Goal: Obtain resource: Download file/media

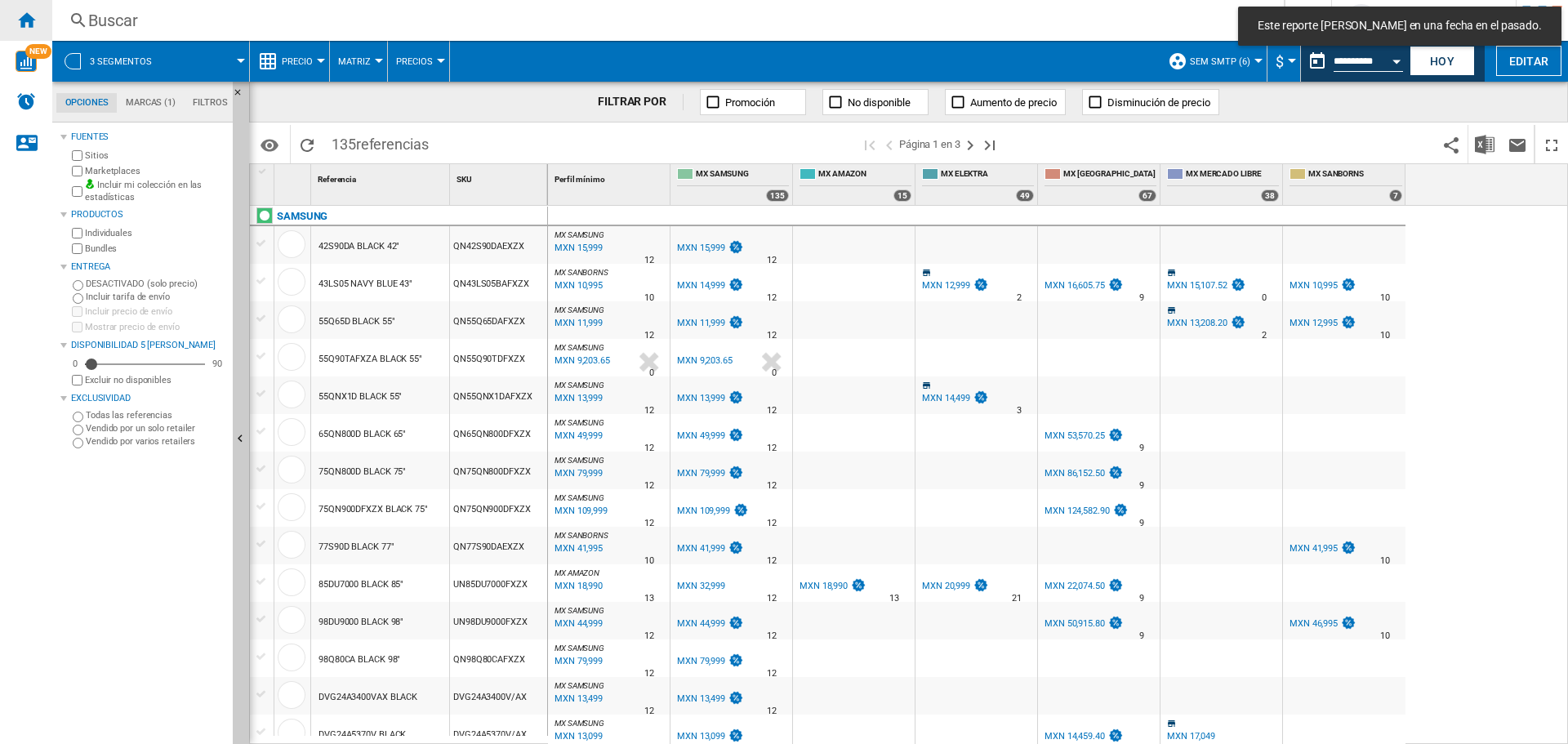
click at [35, 14] on ng-md-icon "Inicio" at bounding box center [26, 19] width 19 height 19
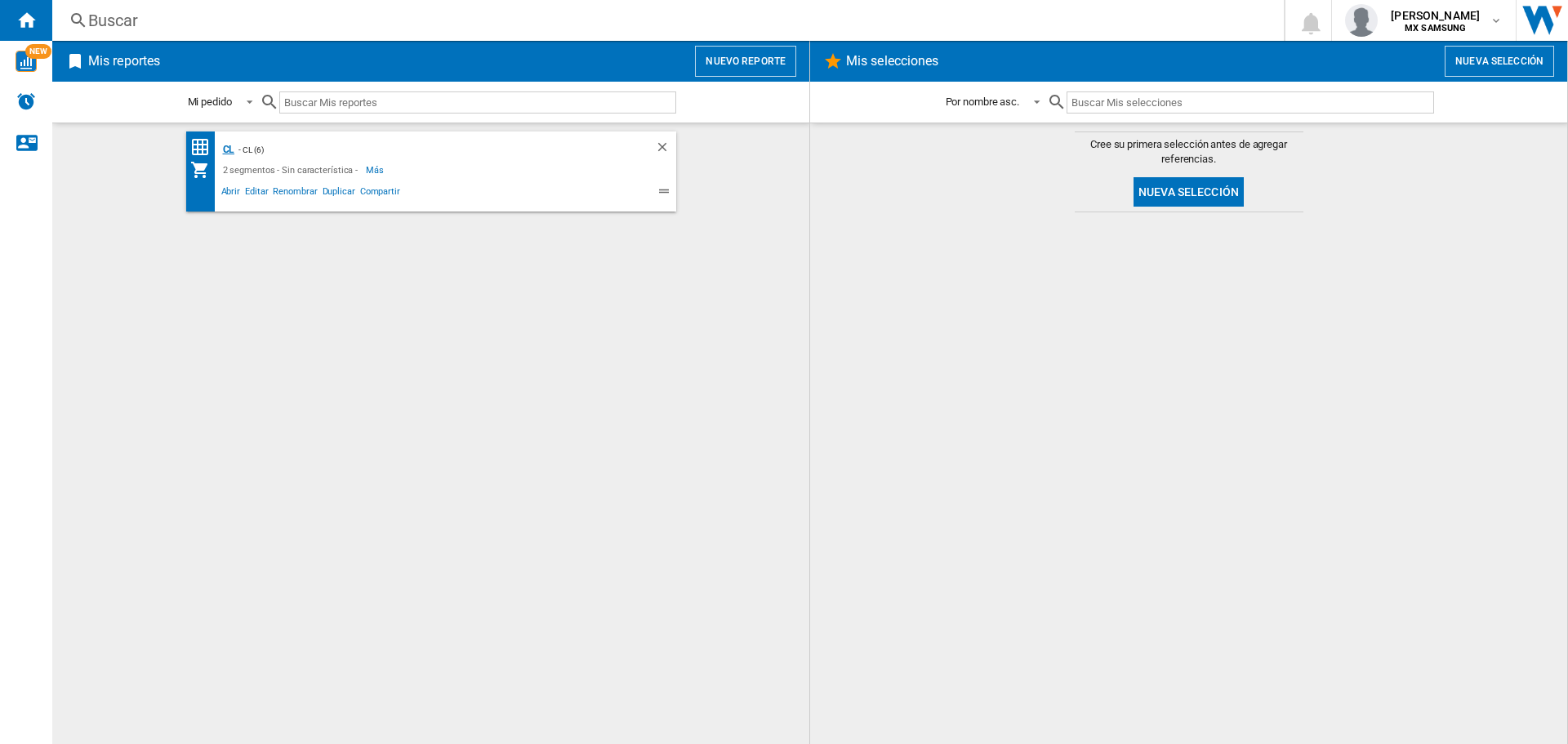
click at [227, 153] on div "CL" at bounding box center [227, 150] width 16 height 20
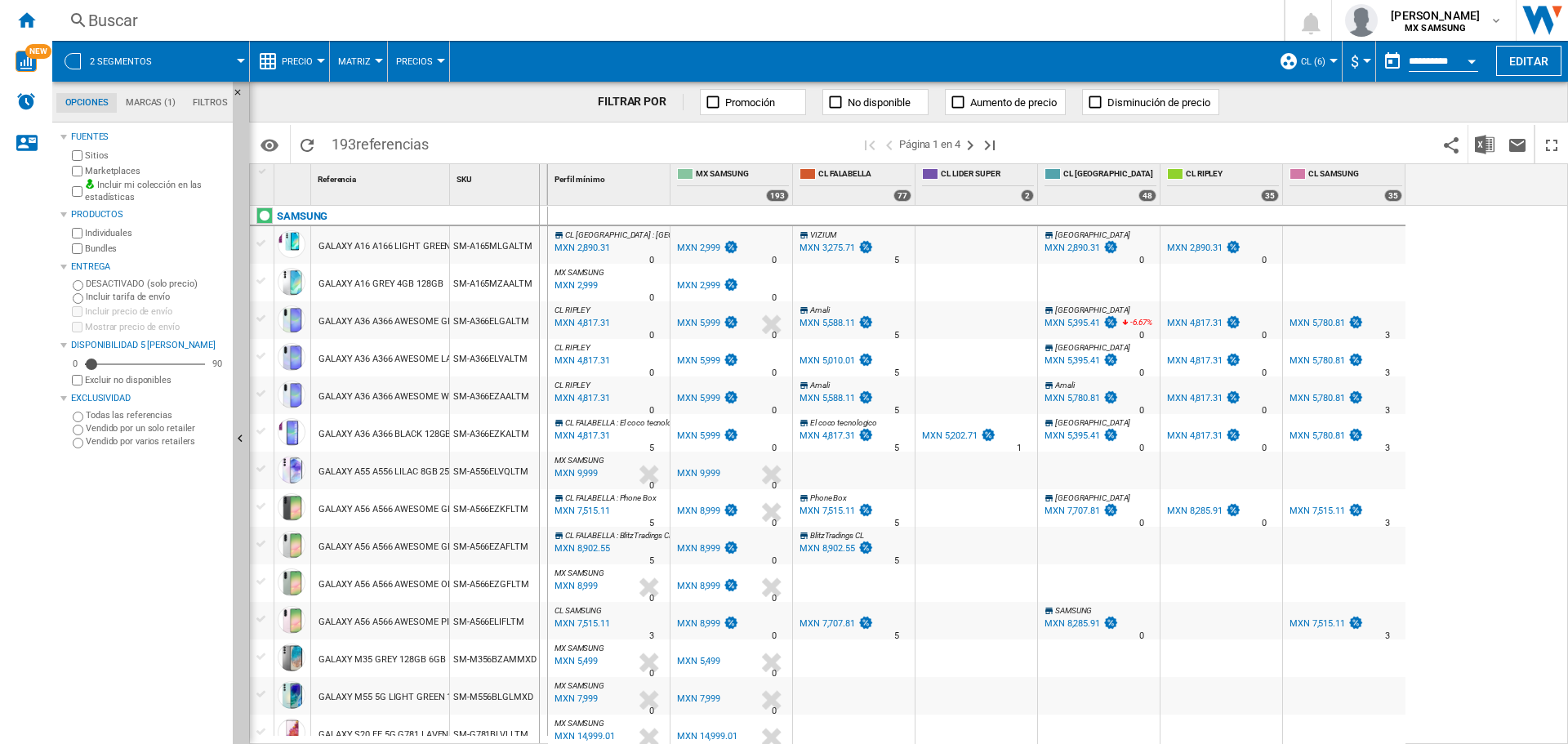
drag, startPoint x: 451, startPoint y: 190, endPoint x: 538, endPoint y: 188, distance: 87.0
click at [538, 188] on div "SKU 1" at bounding box center [499, 184] width 98 height 41
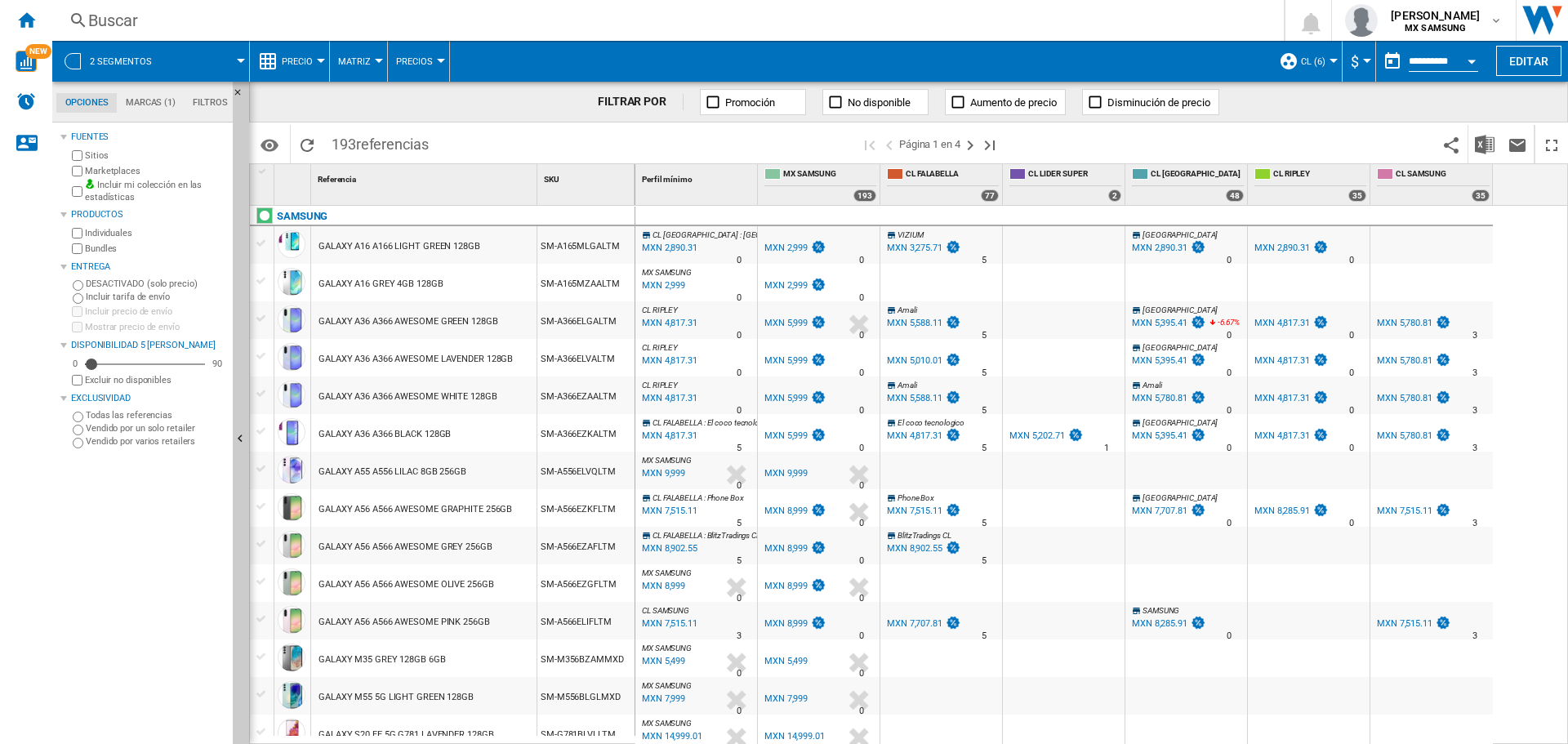
click at [305, 62] on span "Precio" at bounding box center [297, 61] width 31 height 11
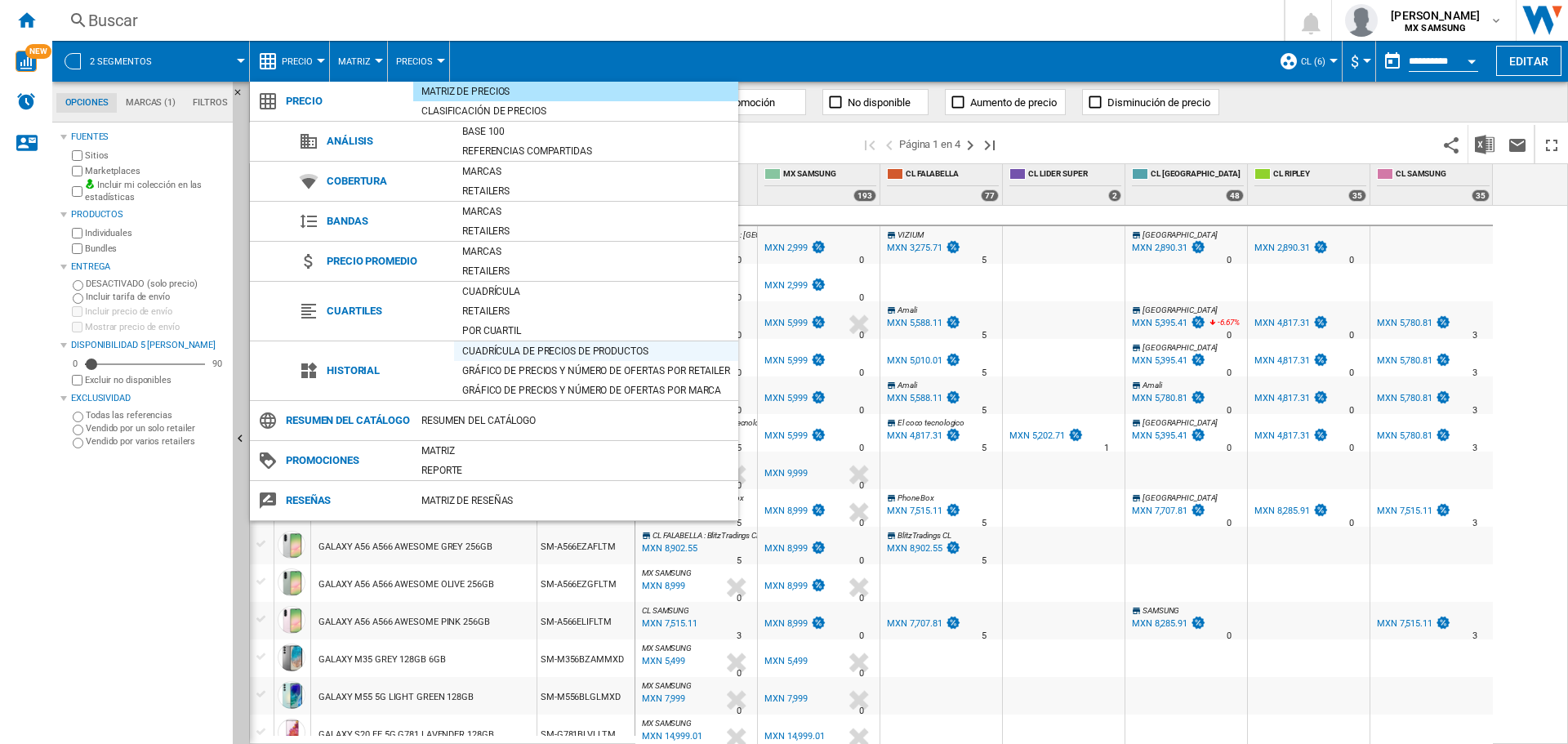
click at [551, 359] on div "Cuadrícula de precios de productos" at bounding box center [595, 351] width 284 height 19
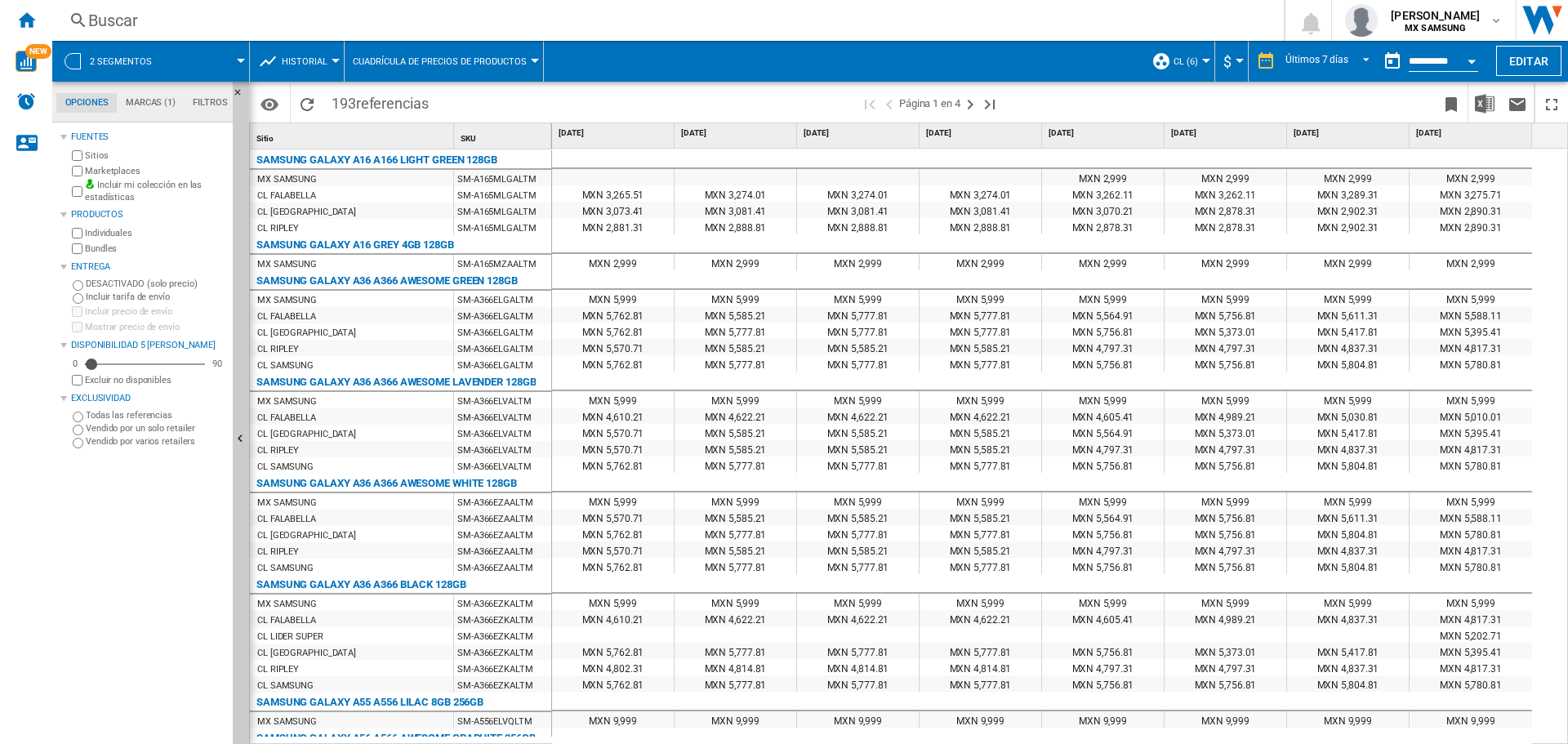
click at [1177, 67] on button "CL (6)" at bounding box center [1190, 61] width 33 height 41
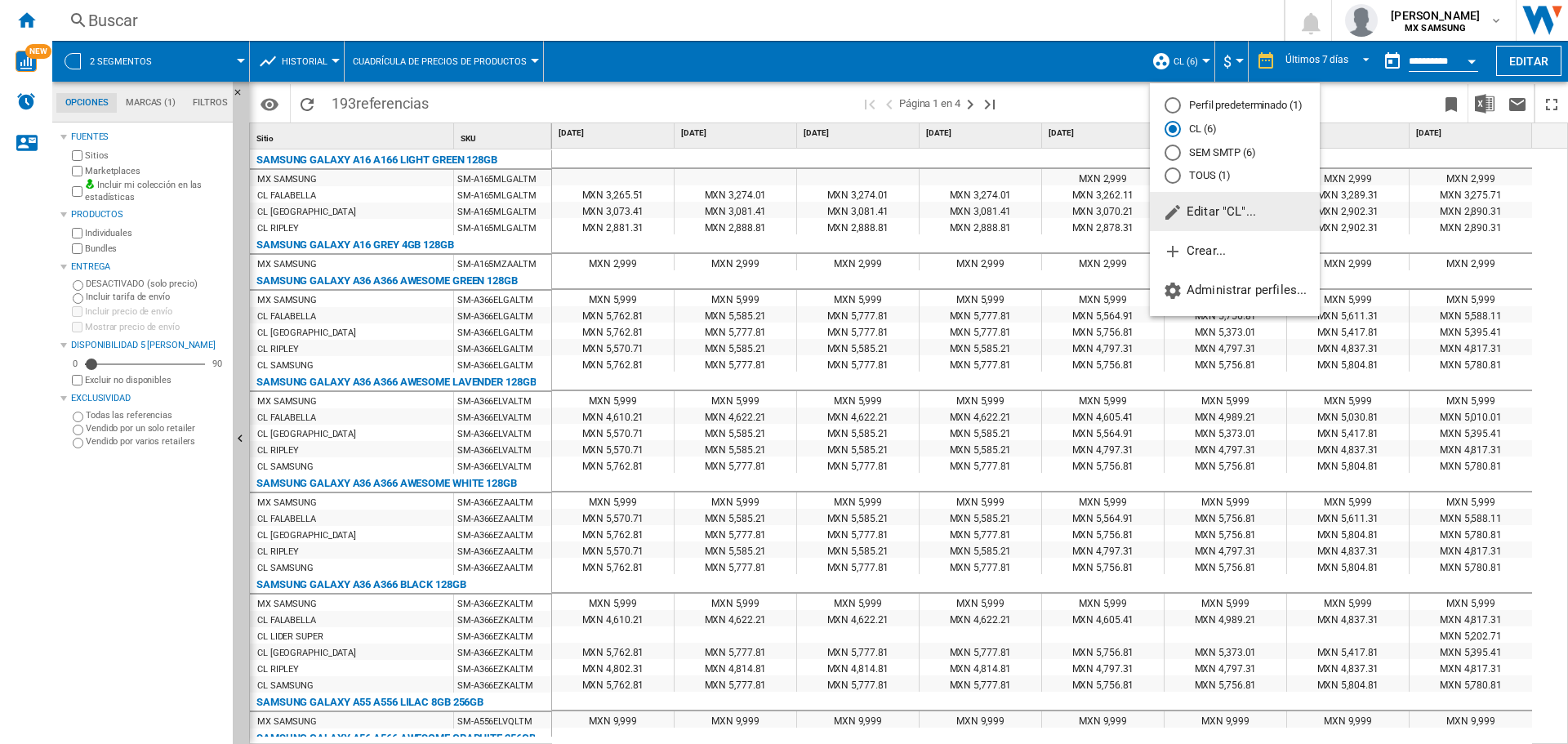
click at [1228, 56] on md-backdrop at bounding box center [784, 372] width 1568 height 744
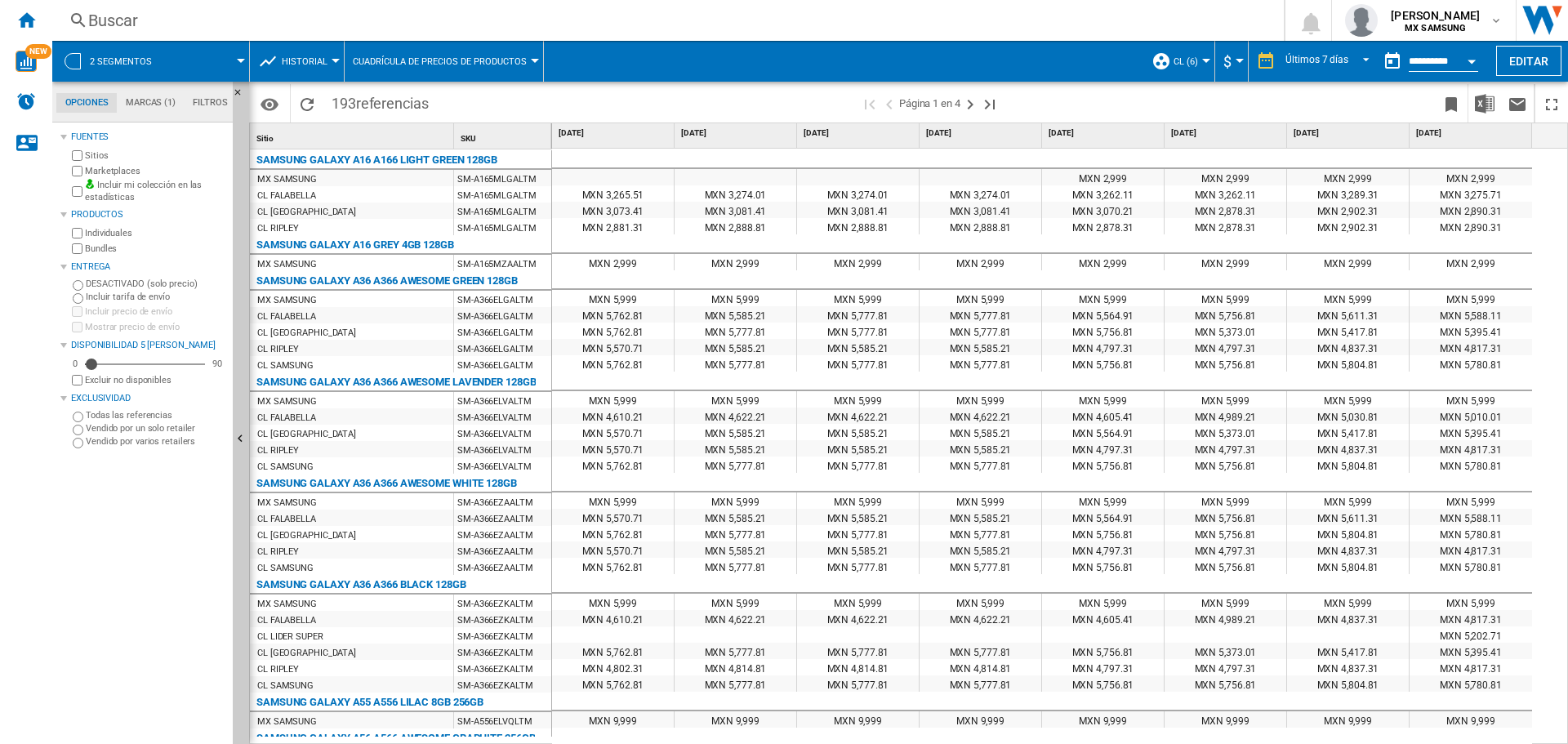
click at [1228, 61] on span "$" at bounding box center [1226, 62] width 8 height 17
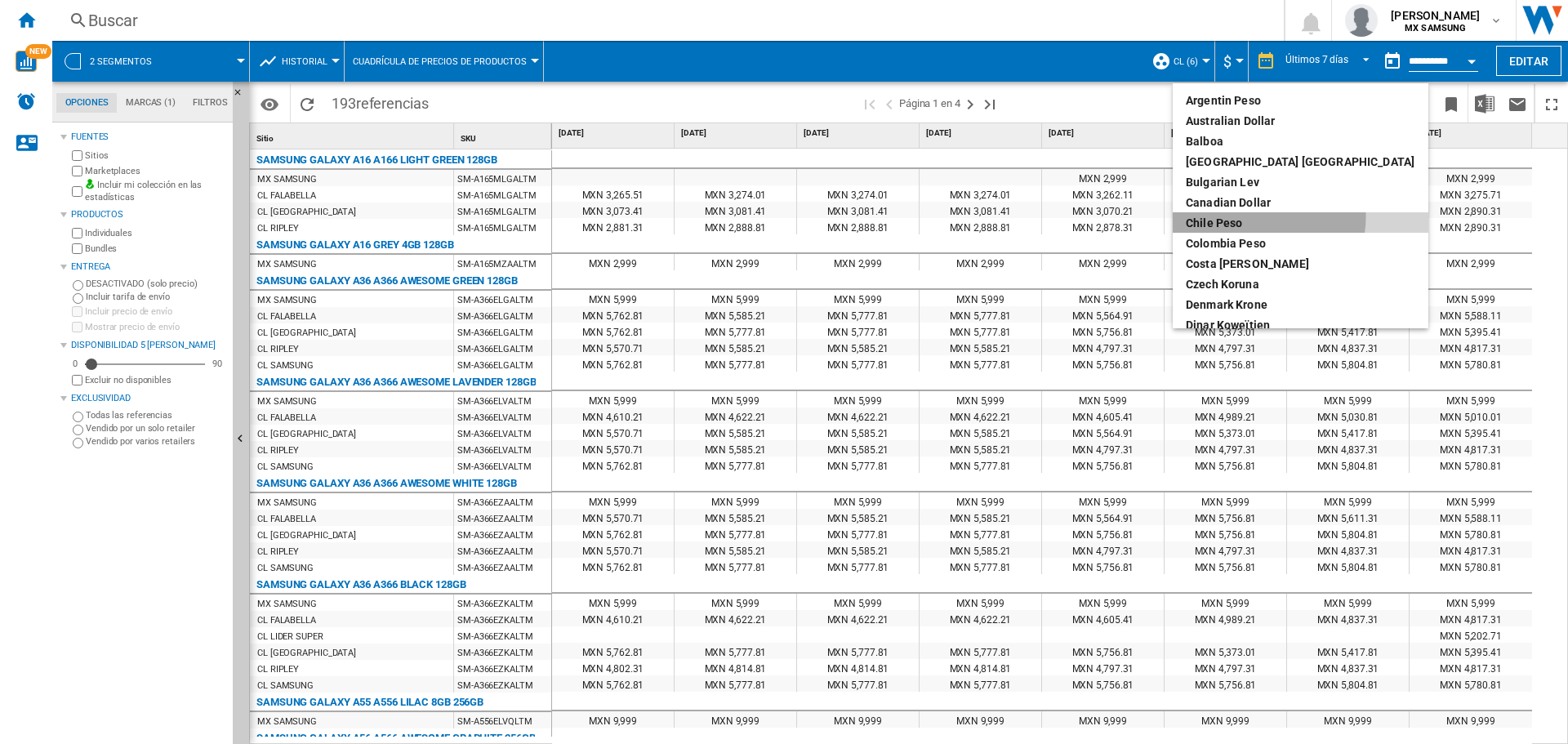
click at [1251, 216] on div "Chile Peso" at bounding box center [1301, 223] width 230 height 16
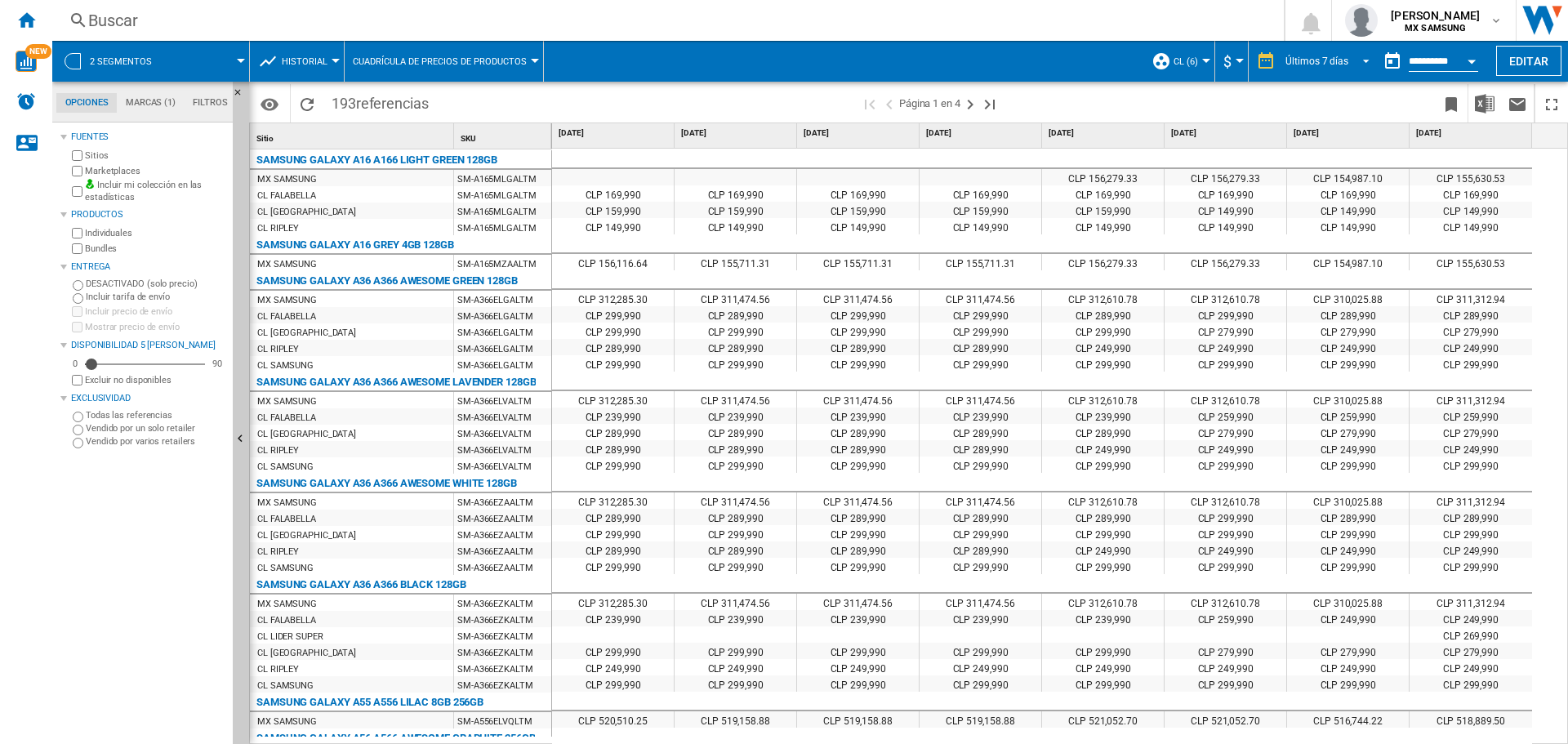
click at [1343, 62] on div "Últimos 7 días" at bounding box center [1316, 62] width 63 height 12
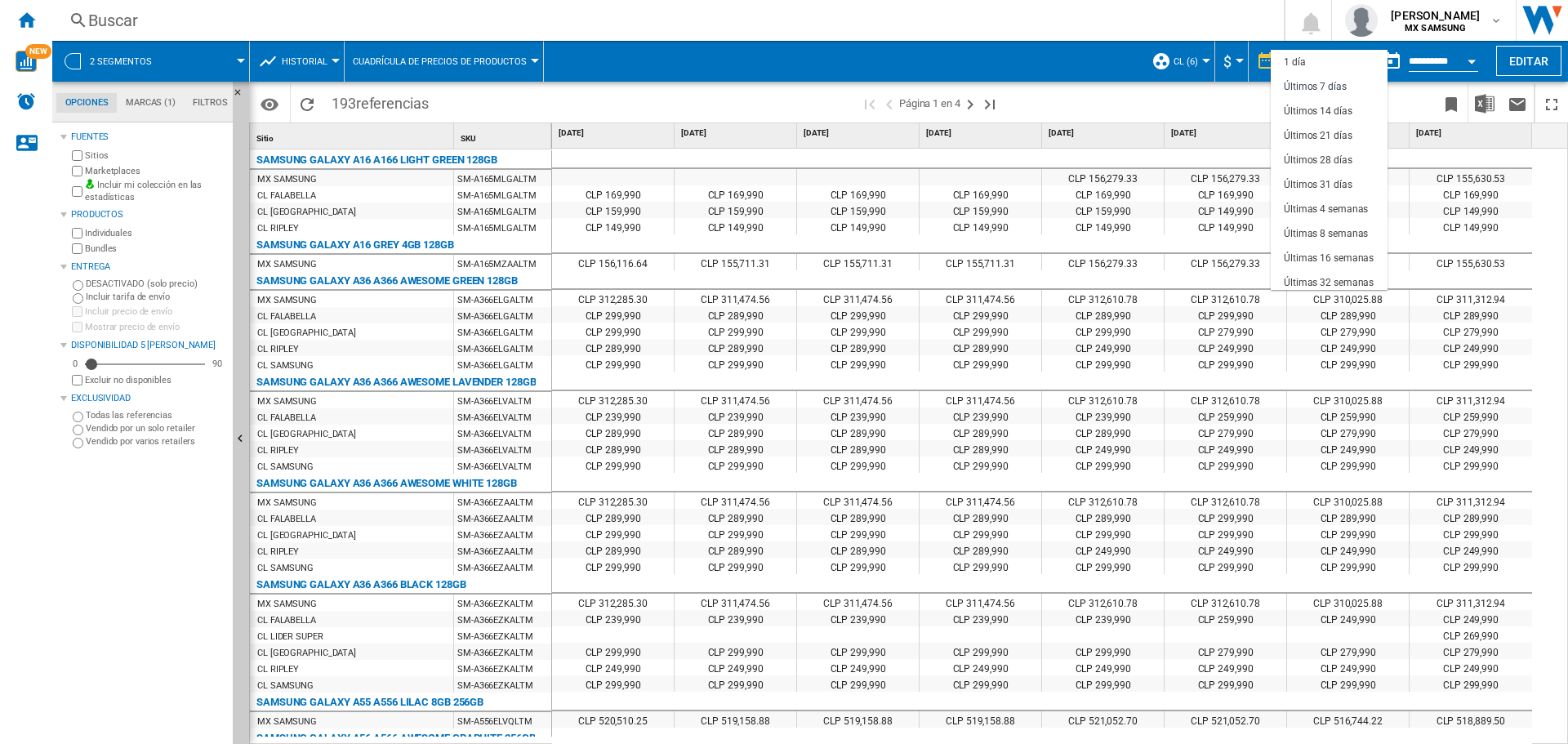
scroll to position [24, 0]
click at [1334, 84] on div "Últimos 14 días" at bounding box center [1317, 87] width 69 height 14
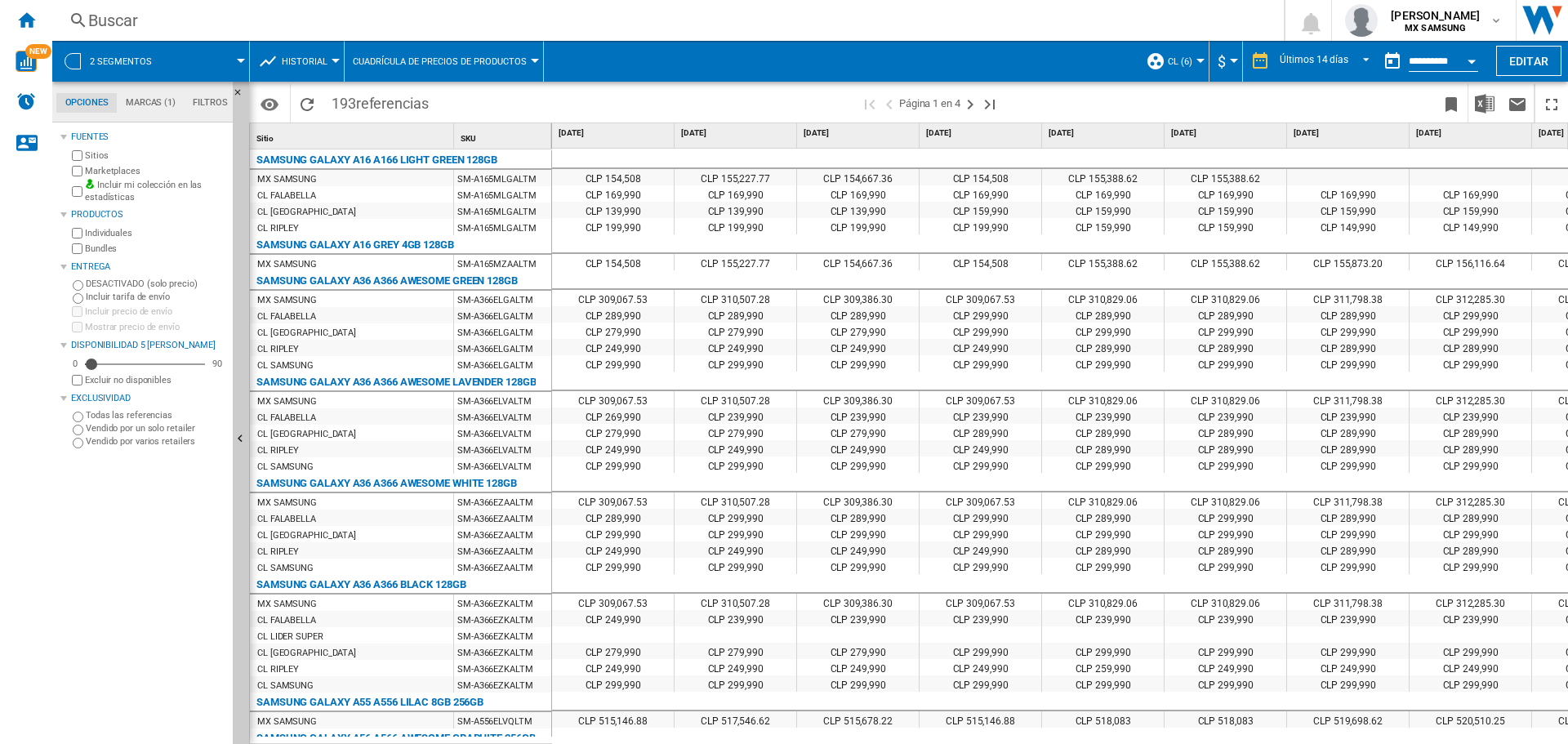
click at [1473, 61] on div "Open calendar" at bounding box center [1471, 62] width 8 height 4
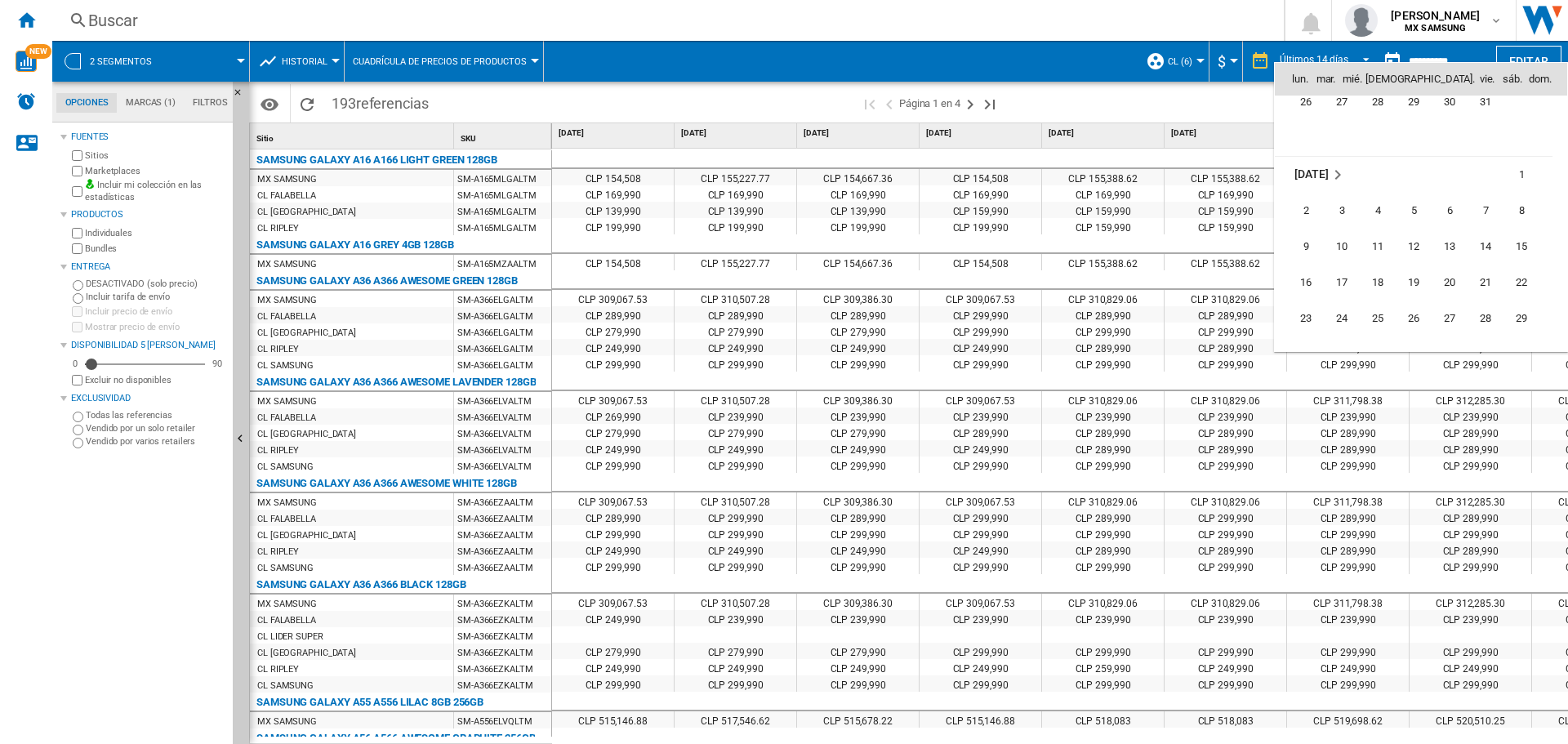
scroll to position [7054, 0]
click at [1507, 234] on span "8" at bounding box center [1521, 236] width 33 height 33
type input "**********"
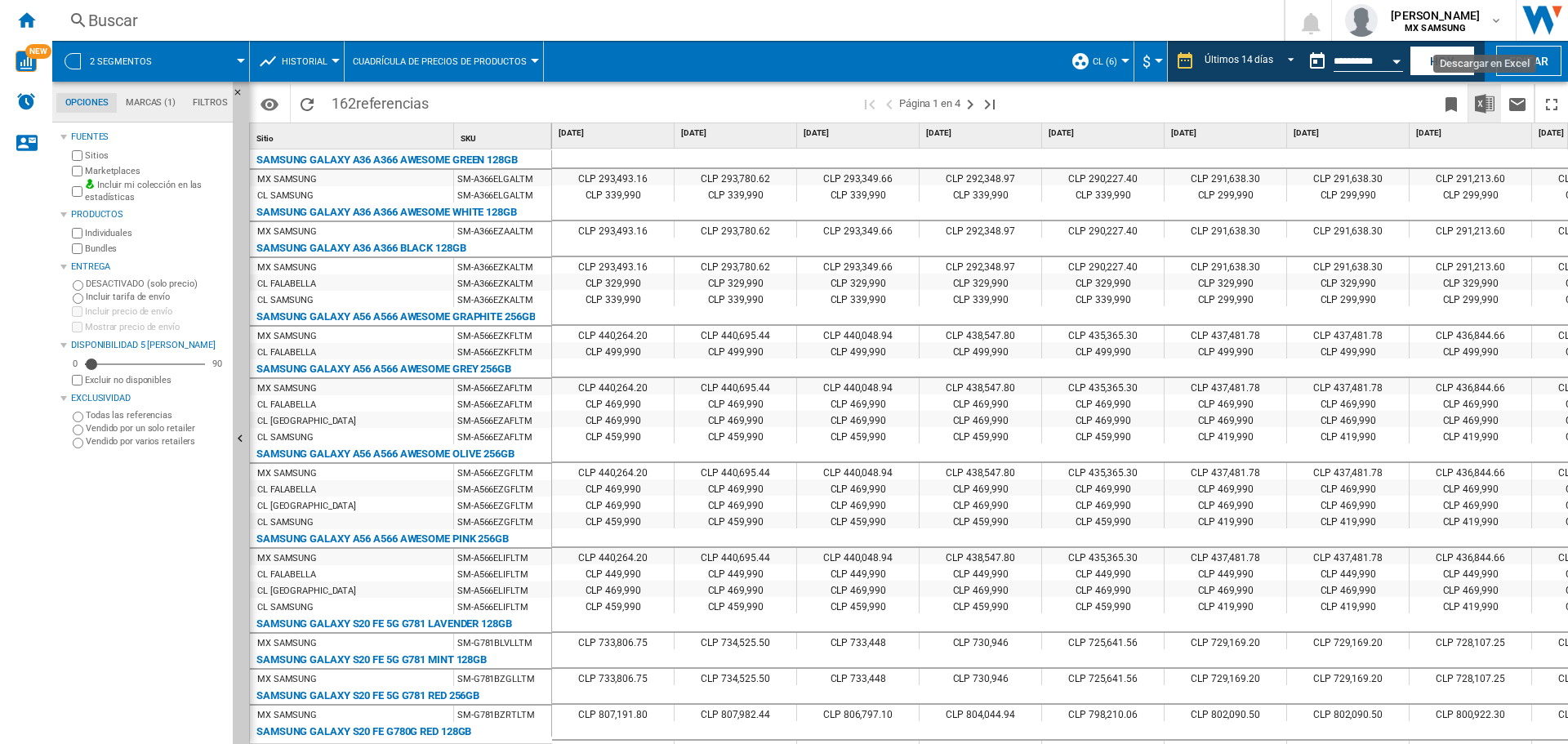
click at [1485, 100] on img "Descargar en Excel" at bounding box center [1484, 103] width 19 height 19
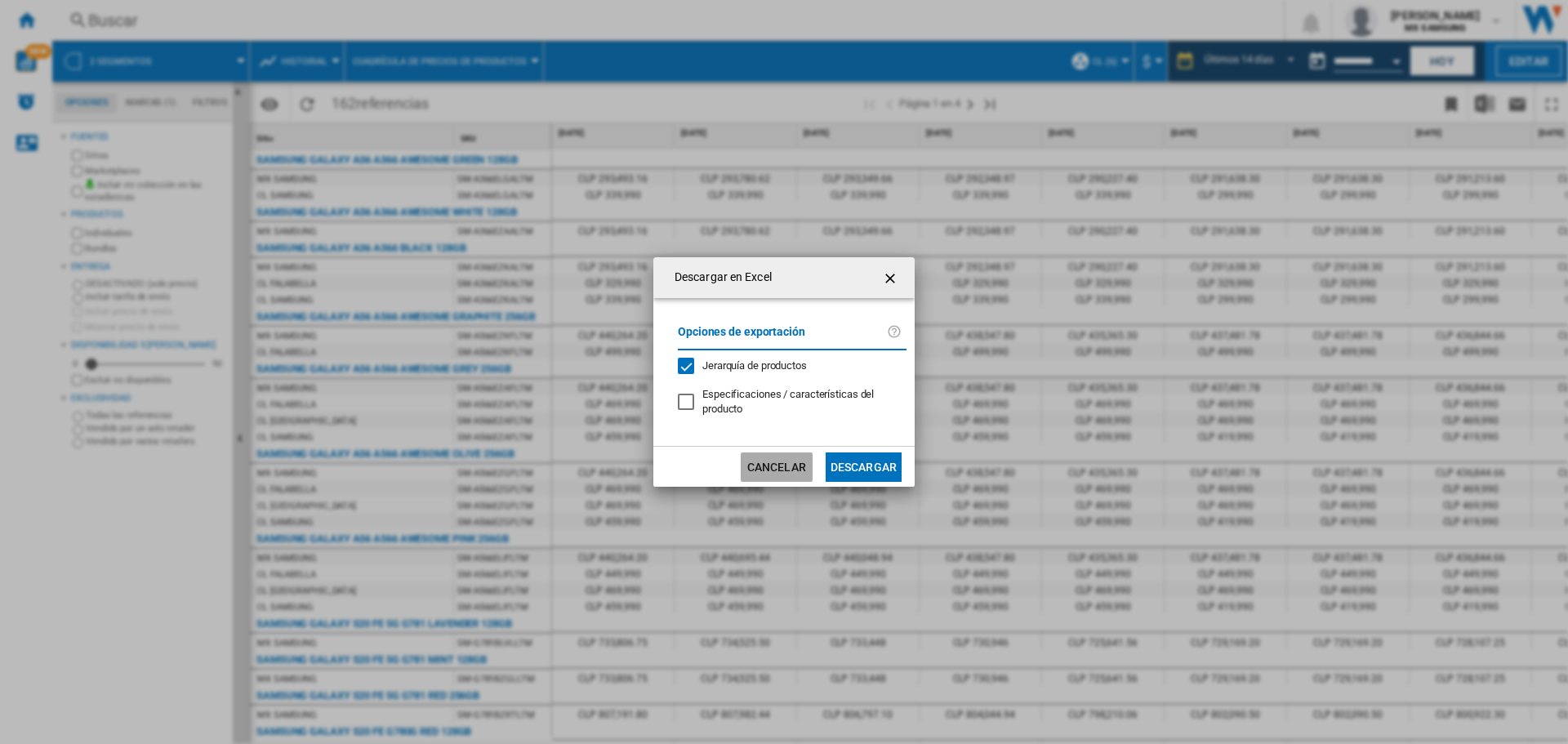
click at [765, 473] on button "Cancelar" at bounding box center [776, 467] width 71 height 29
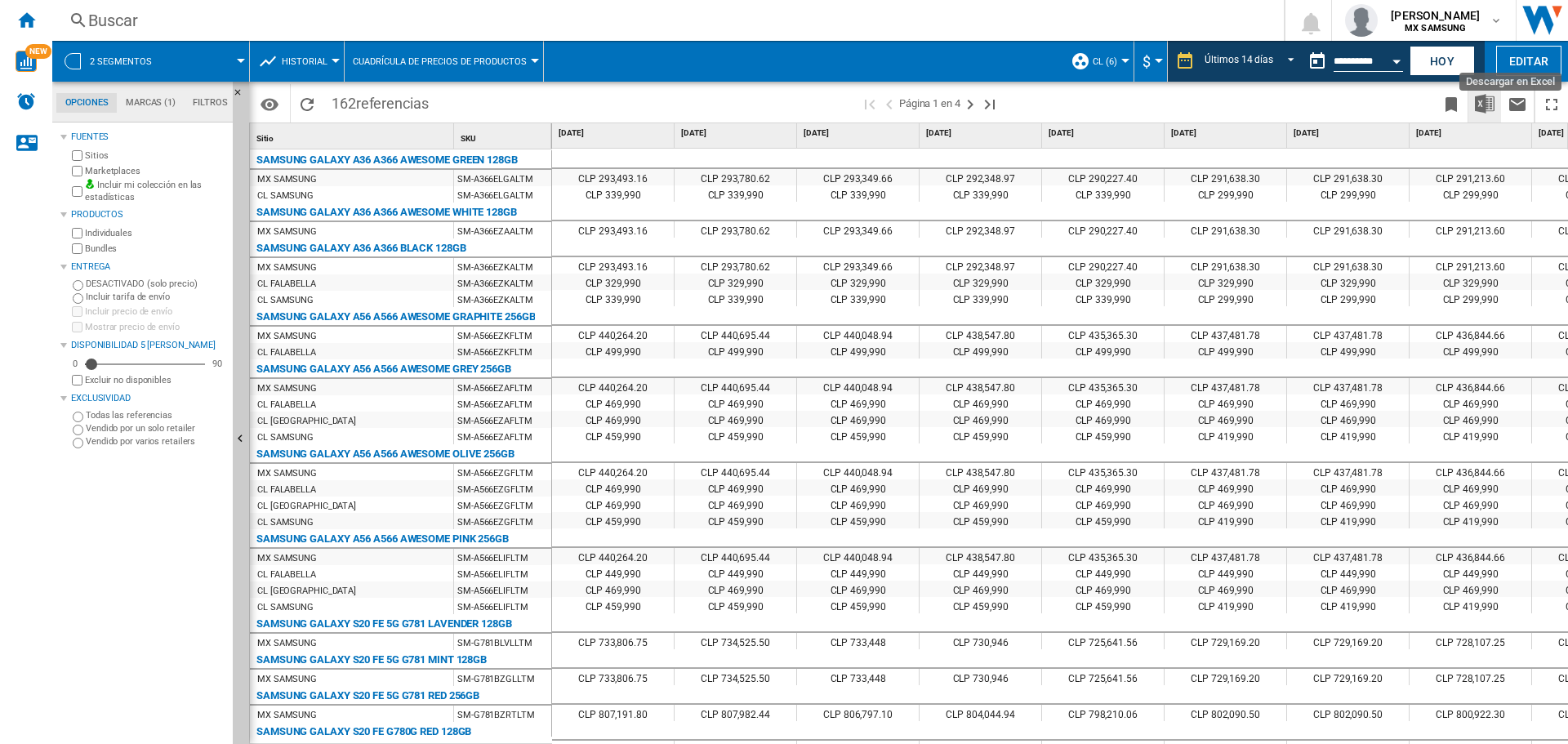
click at [1489, 109] on img "Descargar en Excel" at bounding box center [1484, 103] width 19 height 19
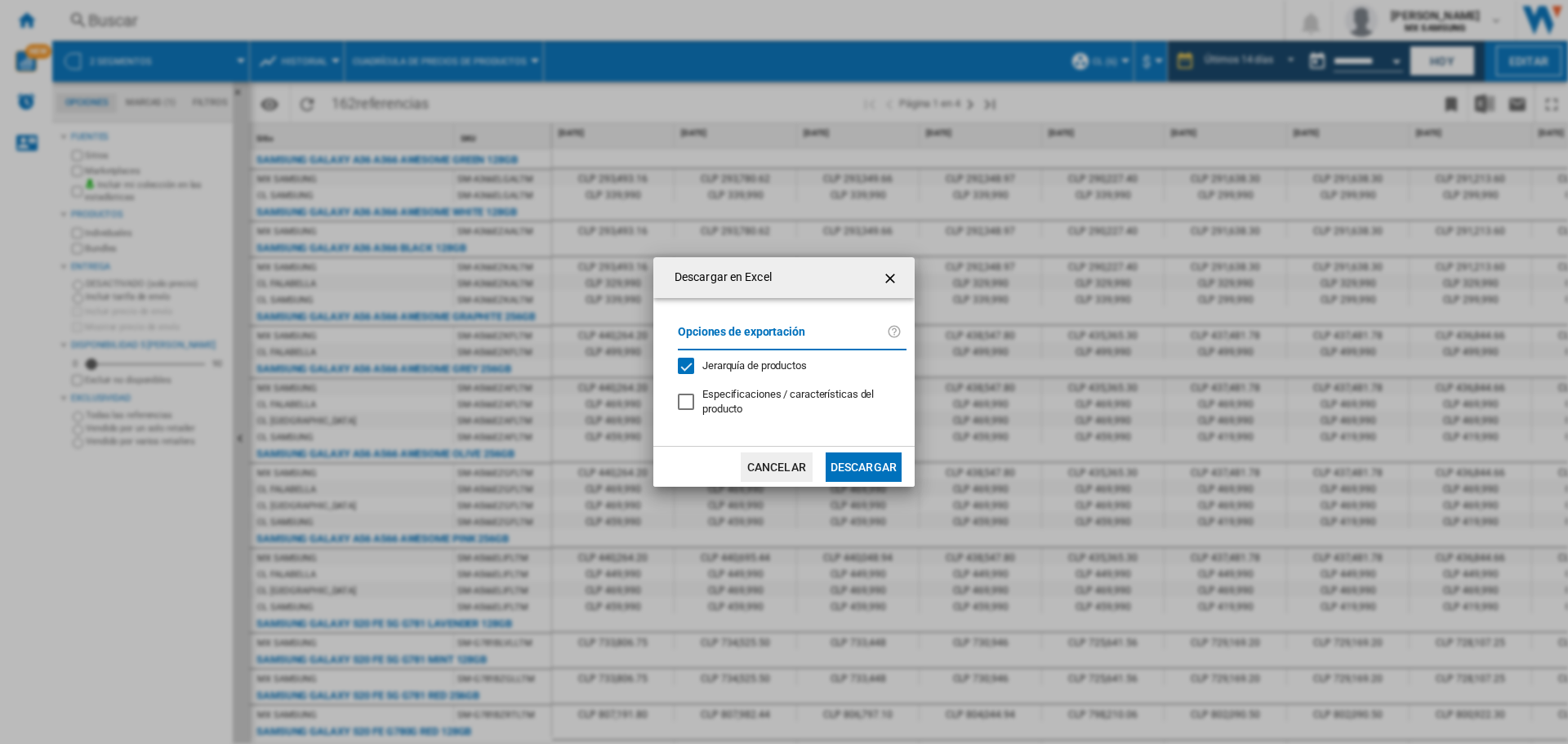
click at [886, 449] on md-dialog-actions "Cancelar Descargar" at bounding box center [784, 466] width 261 height 41
click at [873, 459] on button "Descargar" at bounding box center [863, 467] width 76 height 29
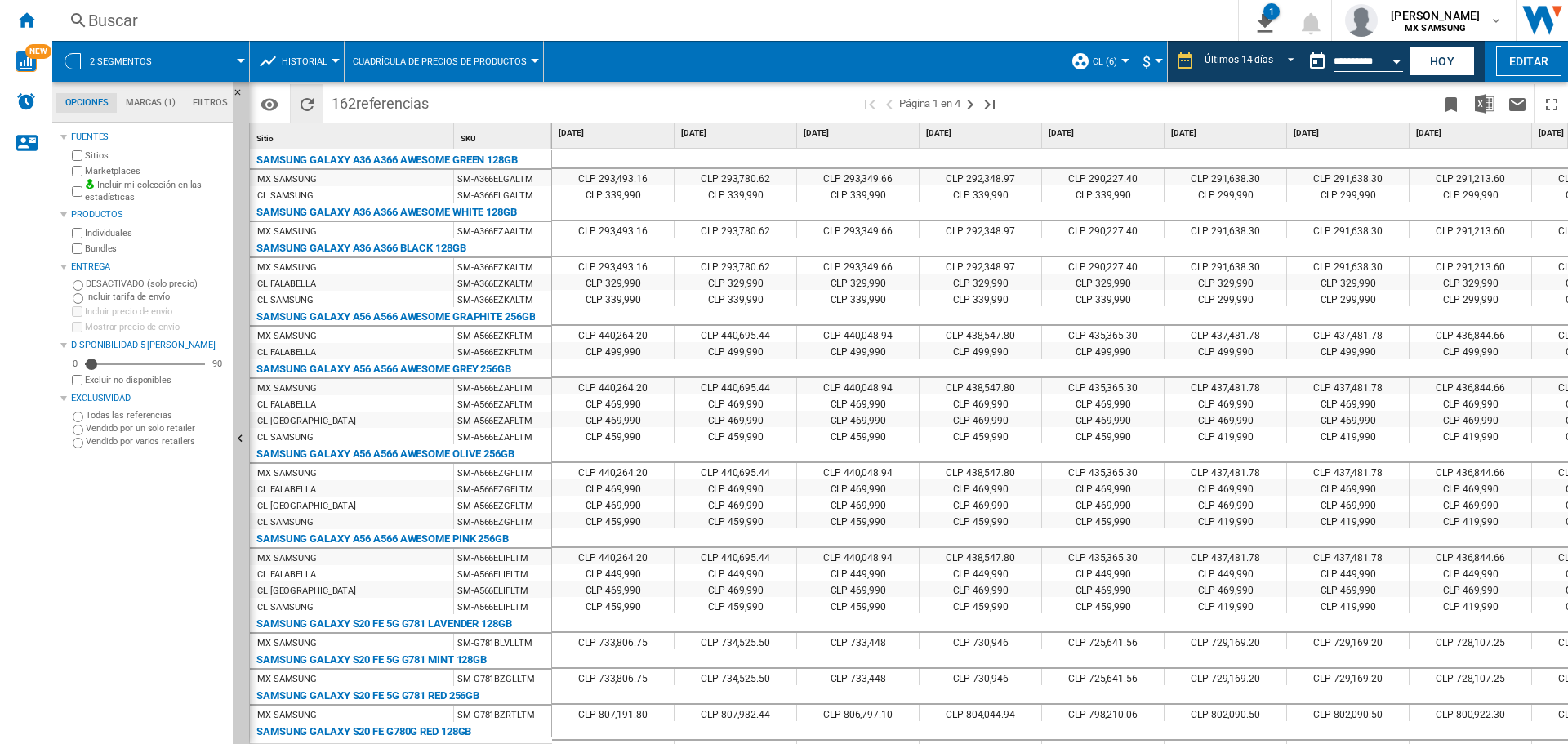
click at [305, 104] on ng-md-icon "Recargar" at bounding box center [307, 104] width 19 height 19
click at [1442, 56] on button "Hoy" at bounding box center [1442, 60] width 66 height 30
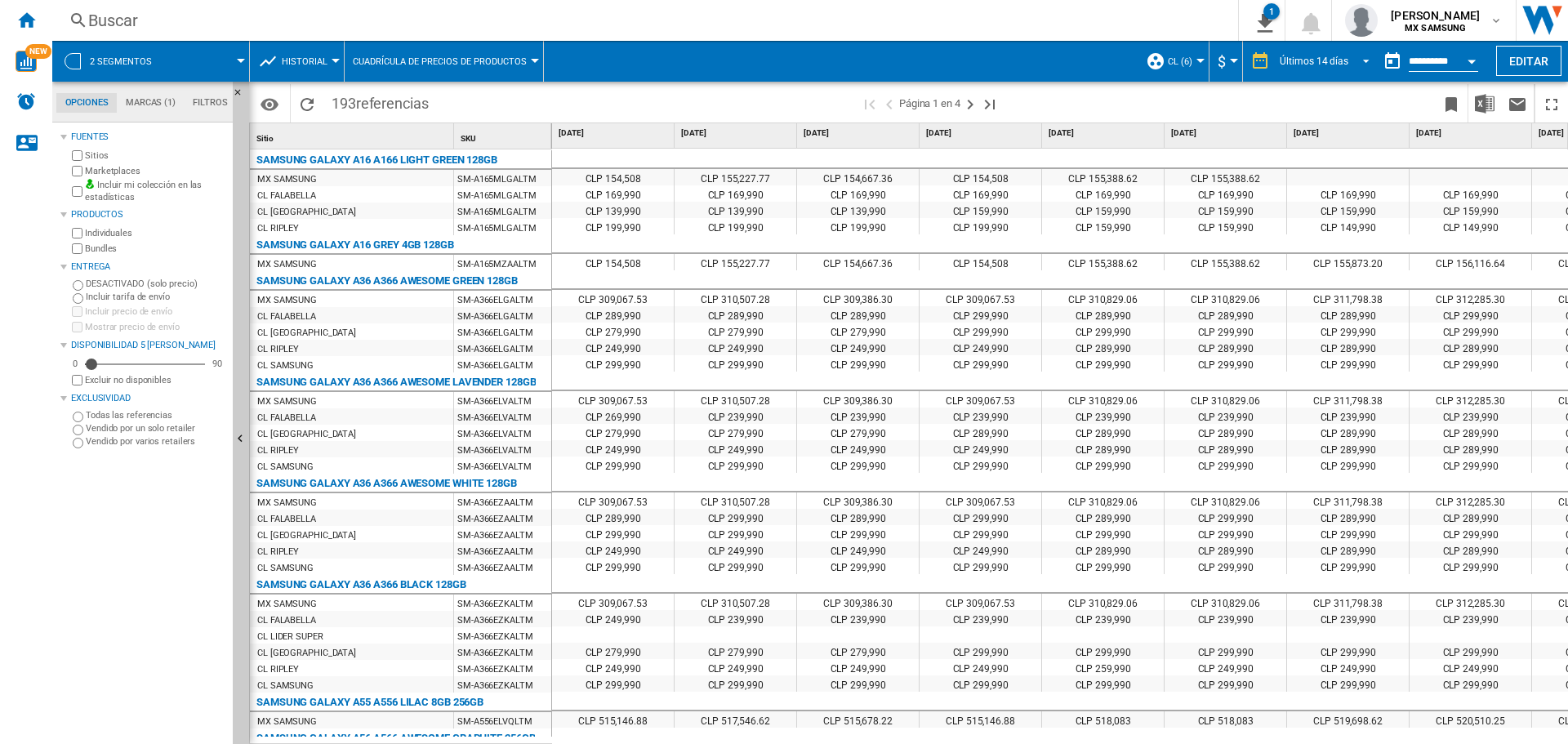
click at [1337, 66] on div "Últimos 14 días" at bounding box center [1313, 62] width 69 height 12
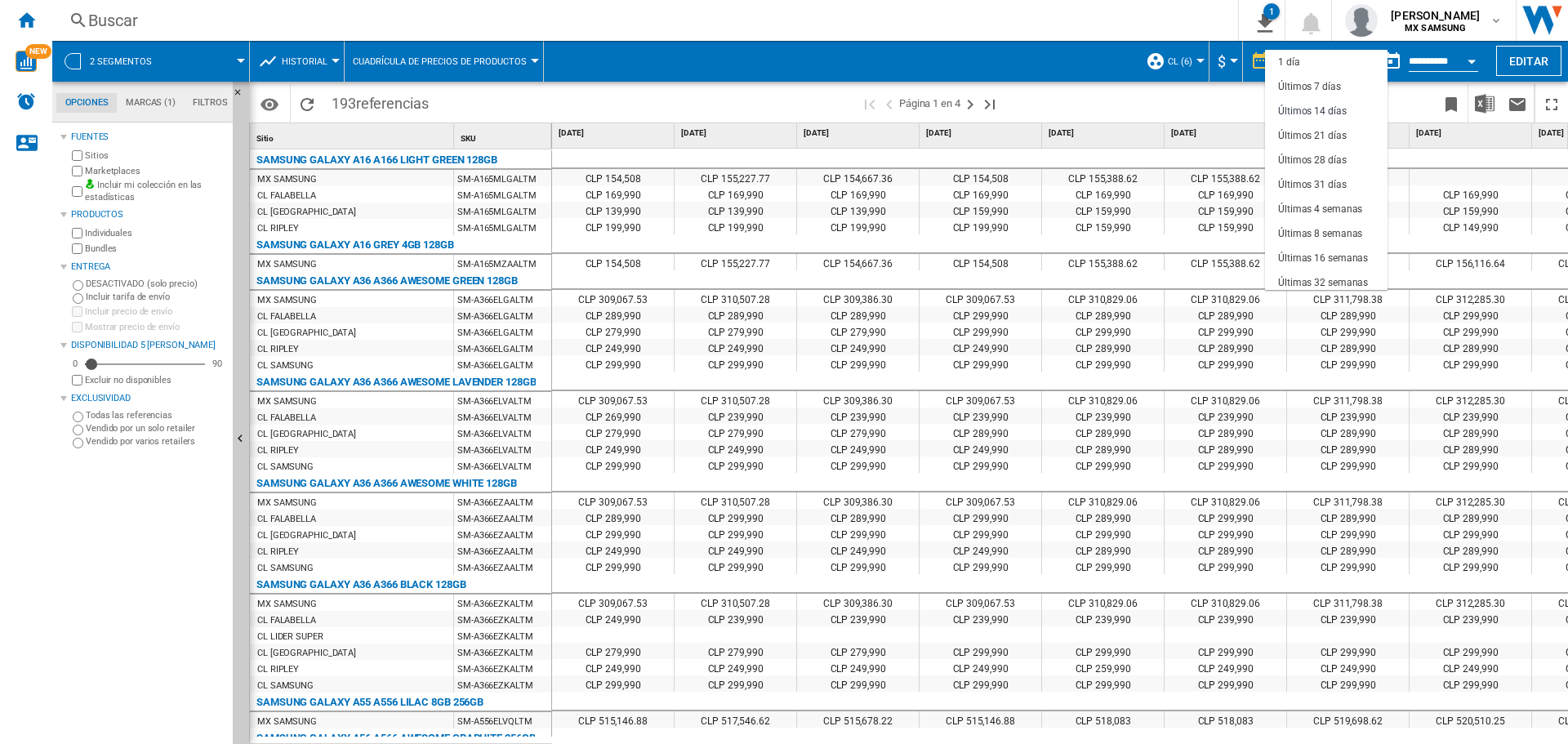
scroll to position [49, 0]
click at [1345, 229] on div "Últimas 32 semanas" at bounding box center [1322, 234] width 90 height 14
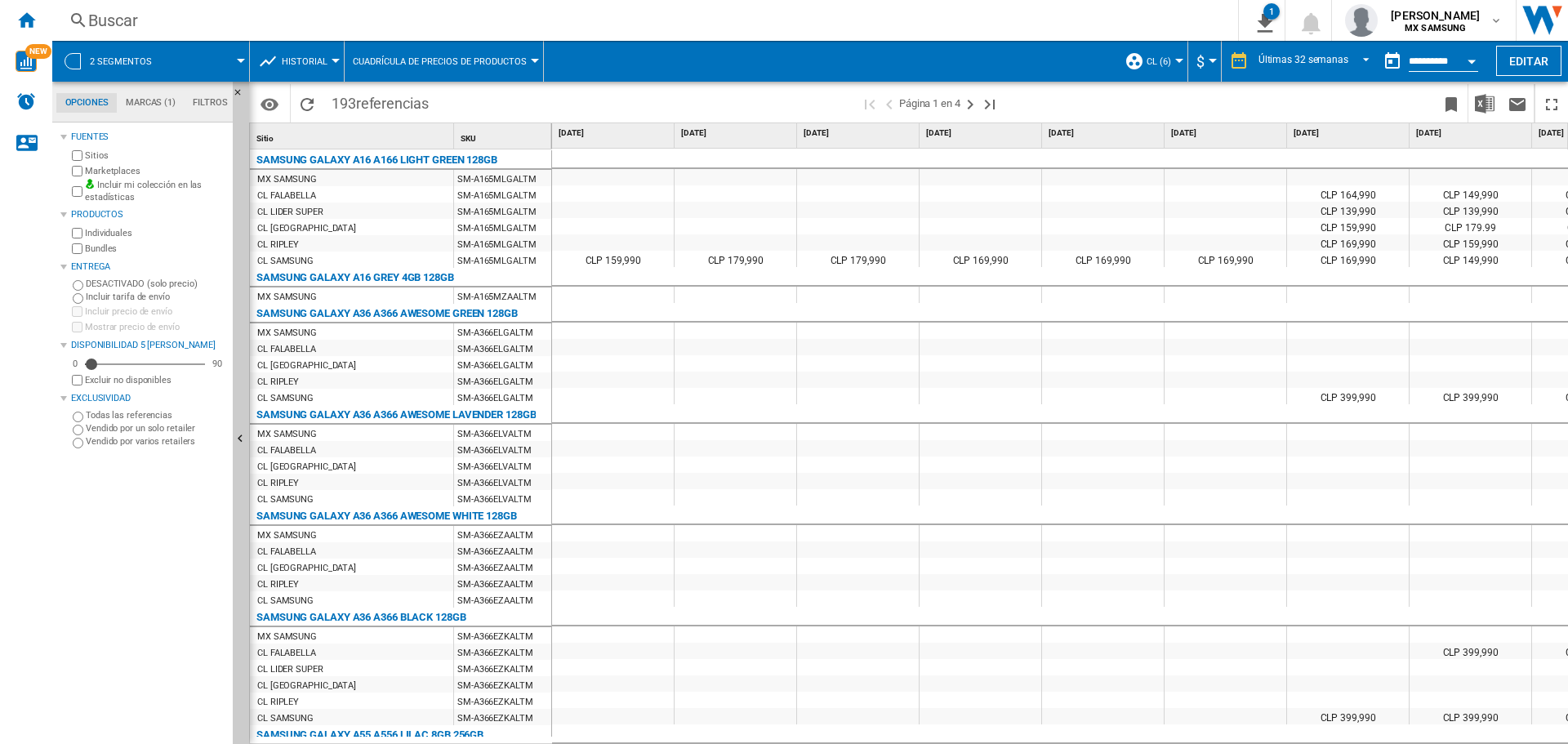
click at [1372, 265] on div "CLP 169,990" at bounding box center [1347, 259] width 122 height 16
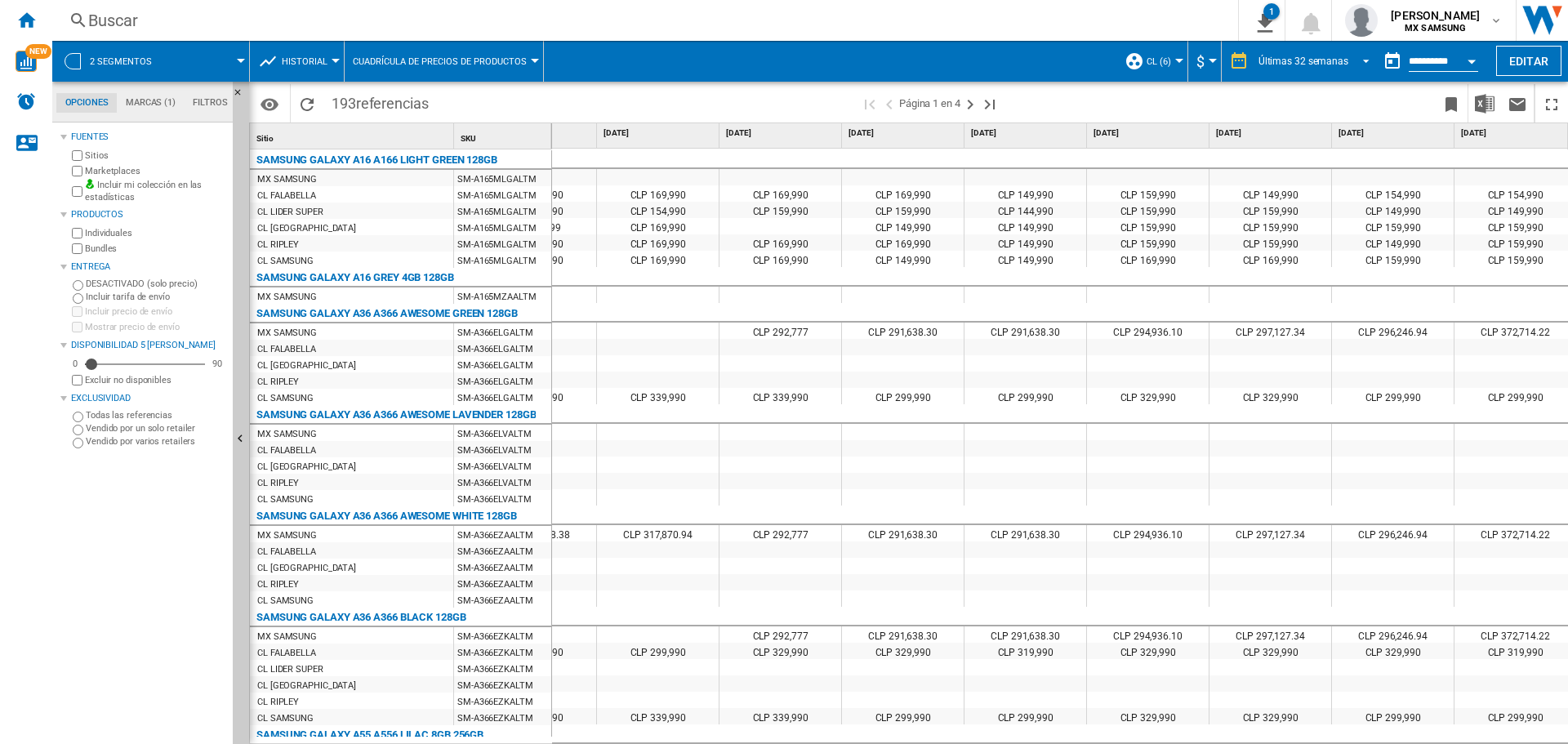
click at [1310, 58] on div "Últimas 32 semanas" at bounding box center [1303, 62] width 90 height 12
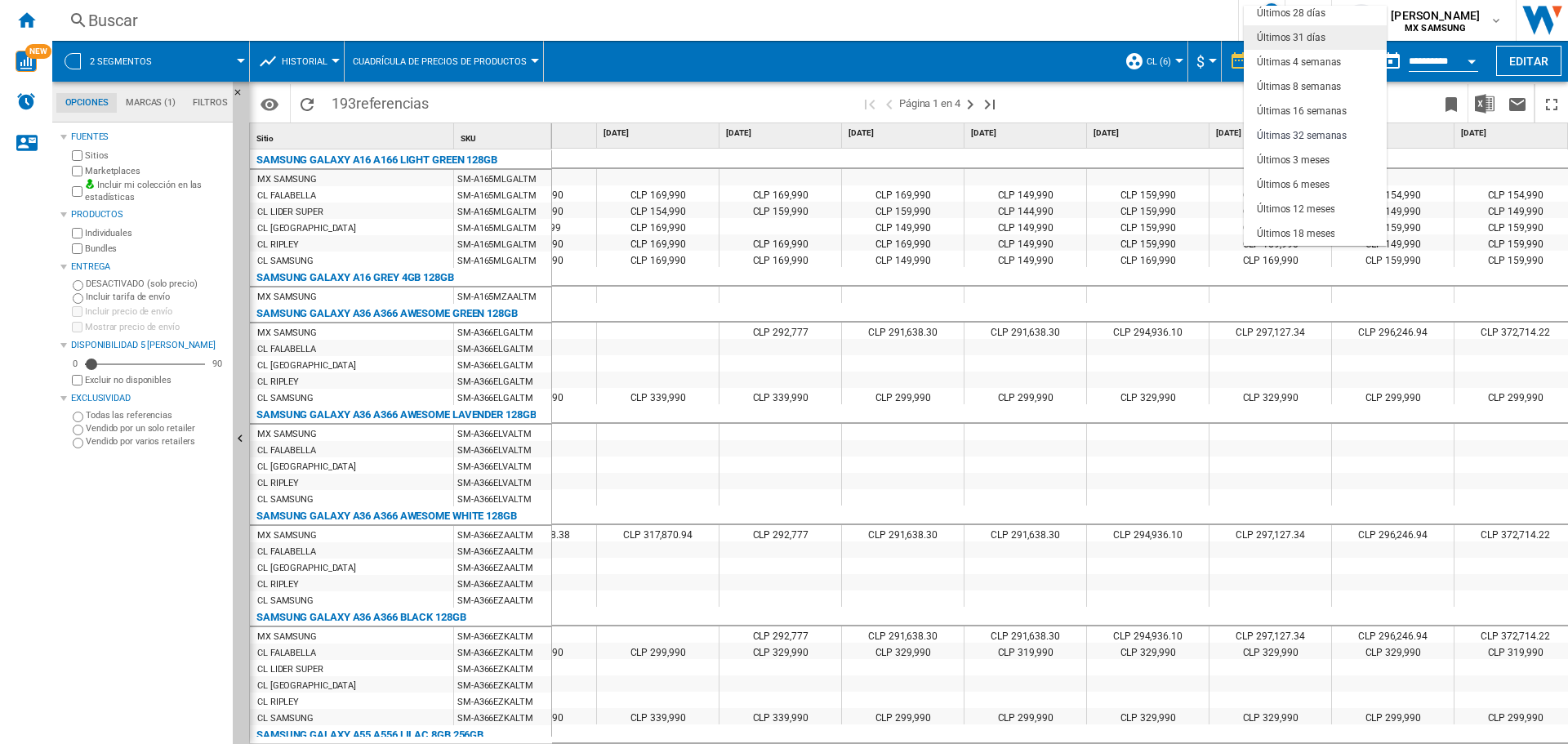
click at [1322, 37] on div "Últimos 31 días" at bounding box center [1290, 38] width 69 height 14
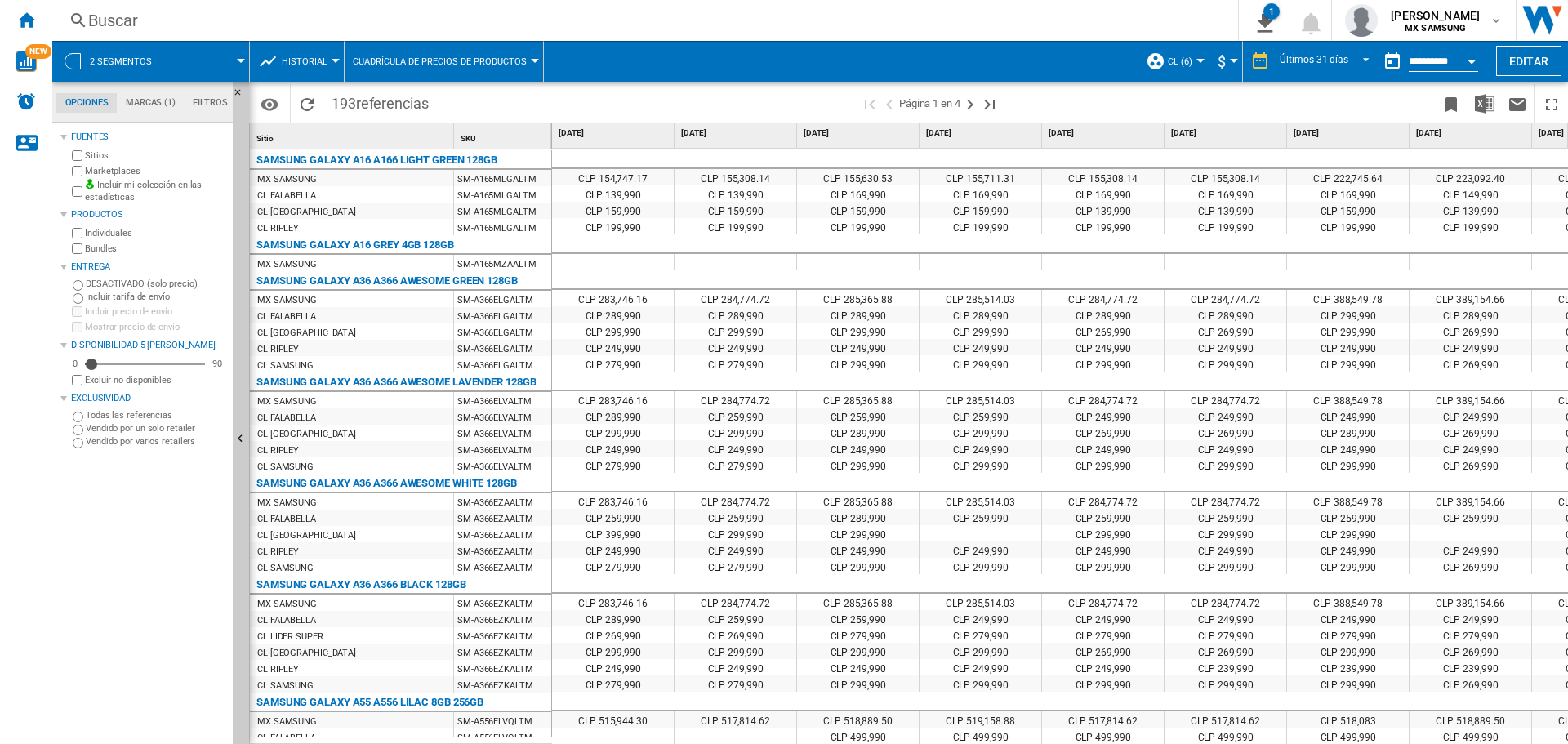
click at [1441, 65] on input "**********" at bounding box center [1444, 63] width 69 height 14
click at [1467, 63] on div "Open calendar" at bounding box center [1471, 62] width 8 height 4
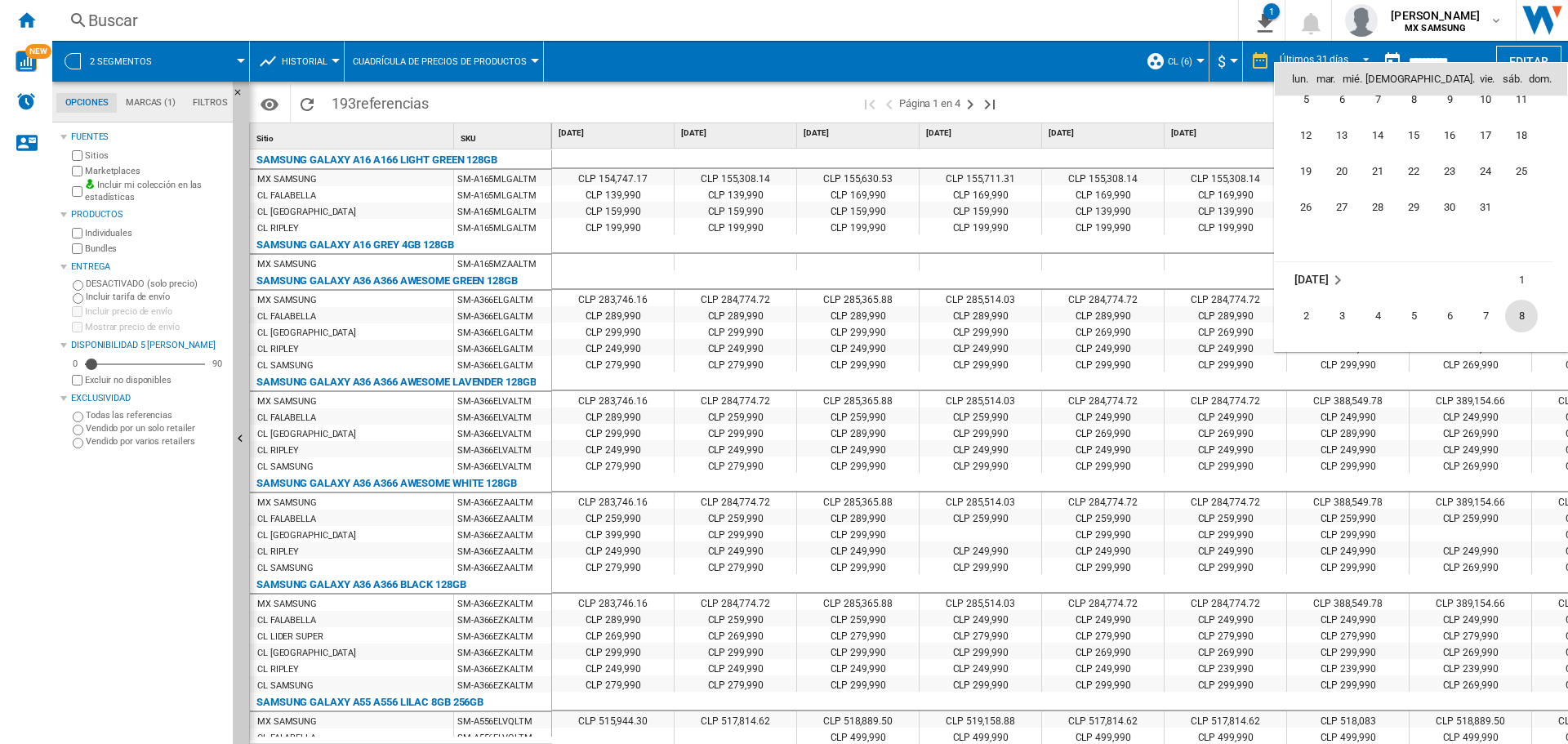
click at [1514, 316] on span "8" at bounding box center [1521, 317] width 33 height 33
type input "**********"
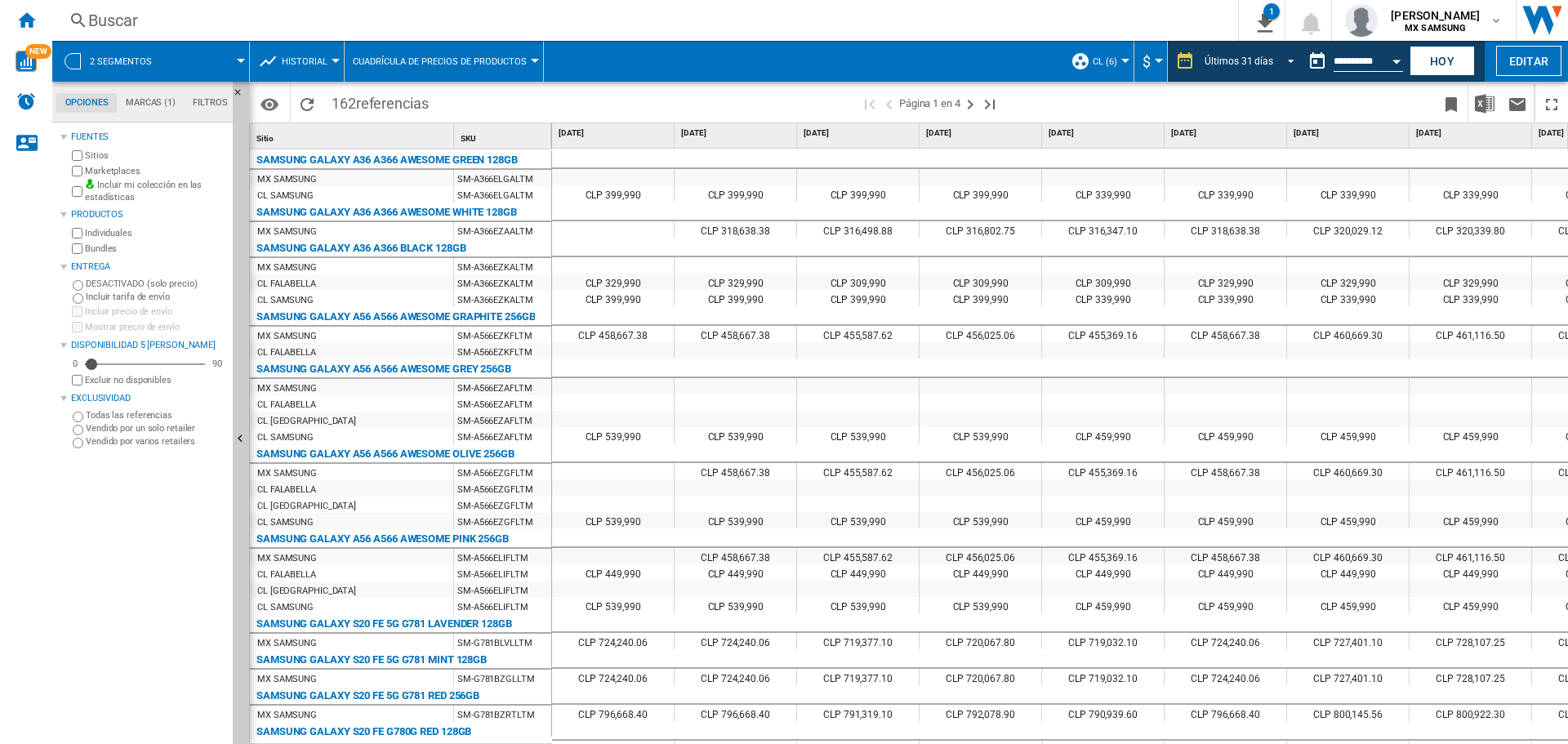
click at [1232, 56] on div "Últimos 31 días" at bounding box center [1238, 62] width 69 height 12
click at [1270, 46] on md-option "Últimos 14 días" at bounding box center [1251, 41] width 123 height 24
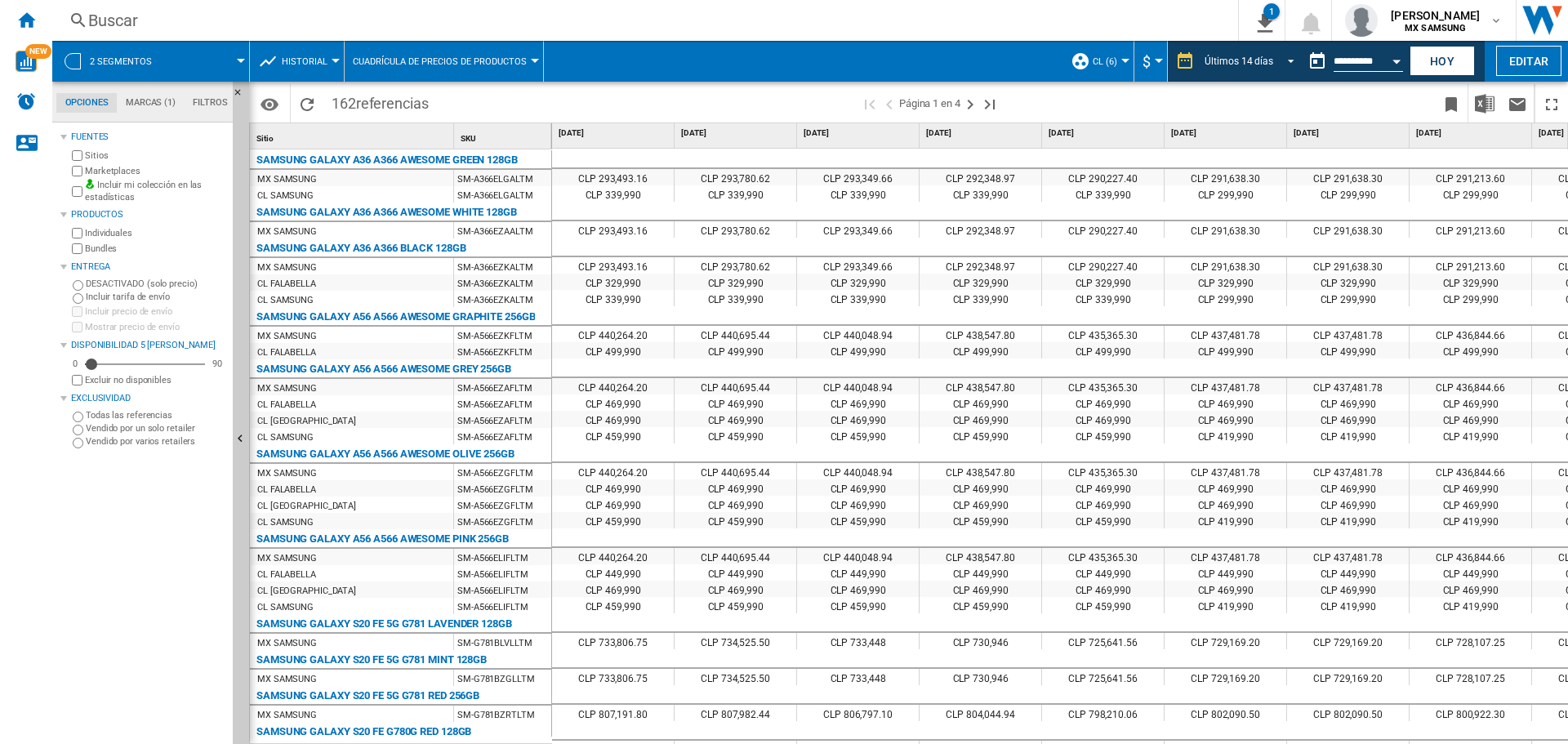
click at [1249, 60] on div "Últimos 14 días" at bounding box center [1238, 62] width 69 height 12
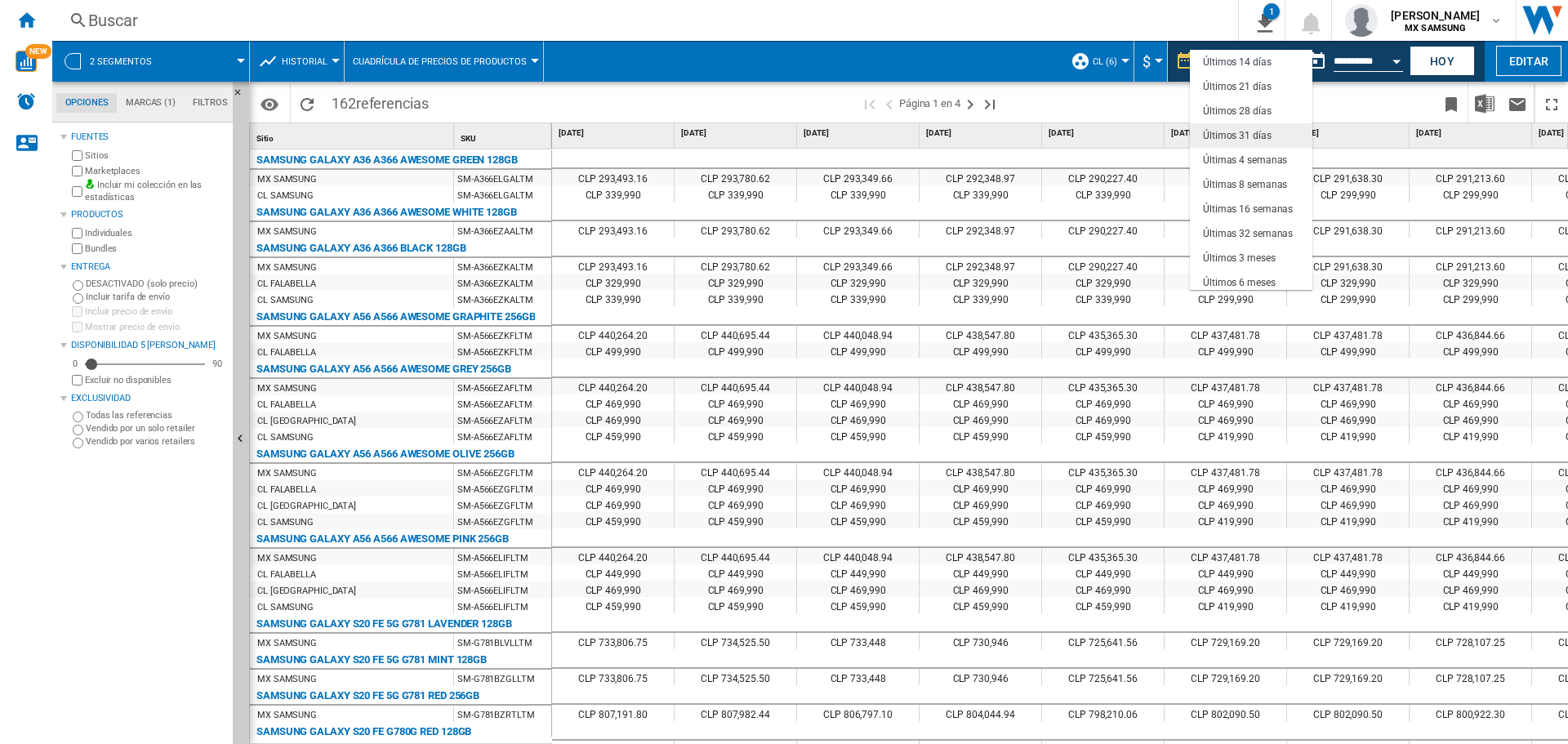
click at [1265, 141] on div "Últimos 31 días" at bounding box center [1236, 136] width 69 height 14
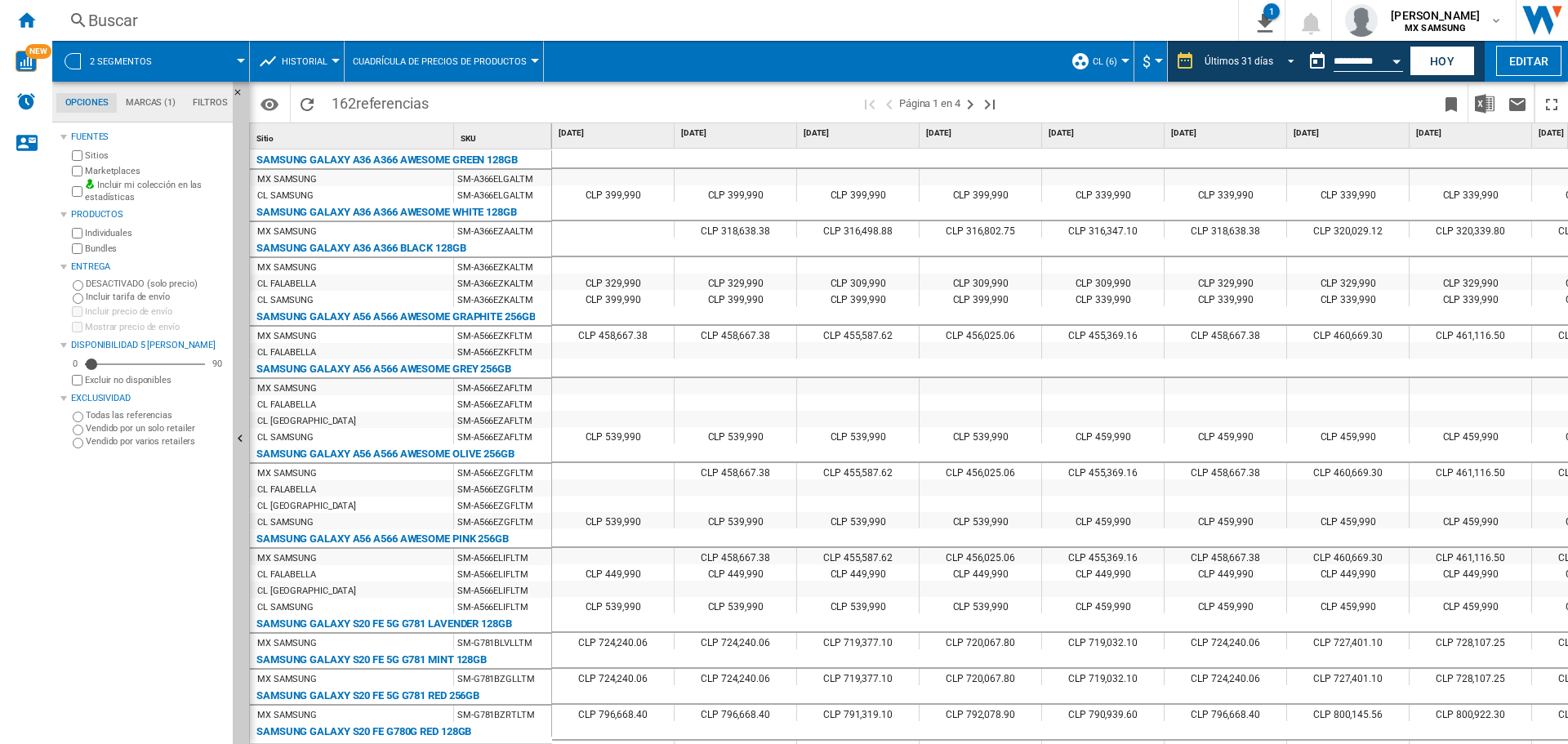
click at [1247, 56] on div "Últimos 31 días" at bounding box center [1238, 62] width 69 height 12
click at [1388, 61] on button "Open calendar" at bounding box center [1396, 59] width 29 height 29
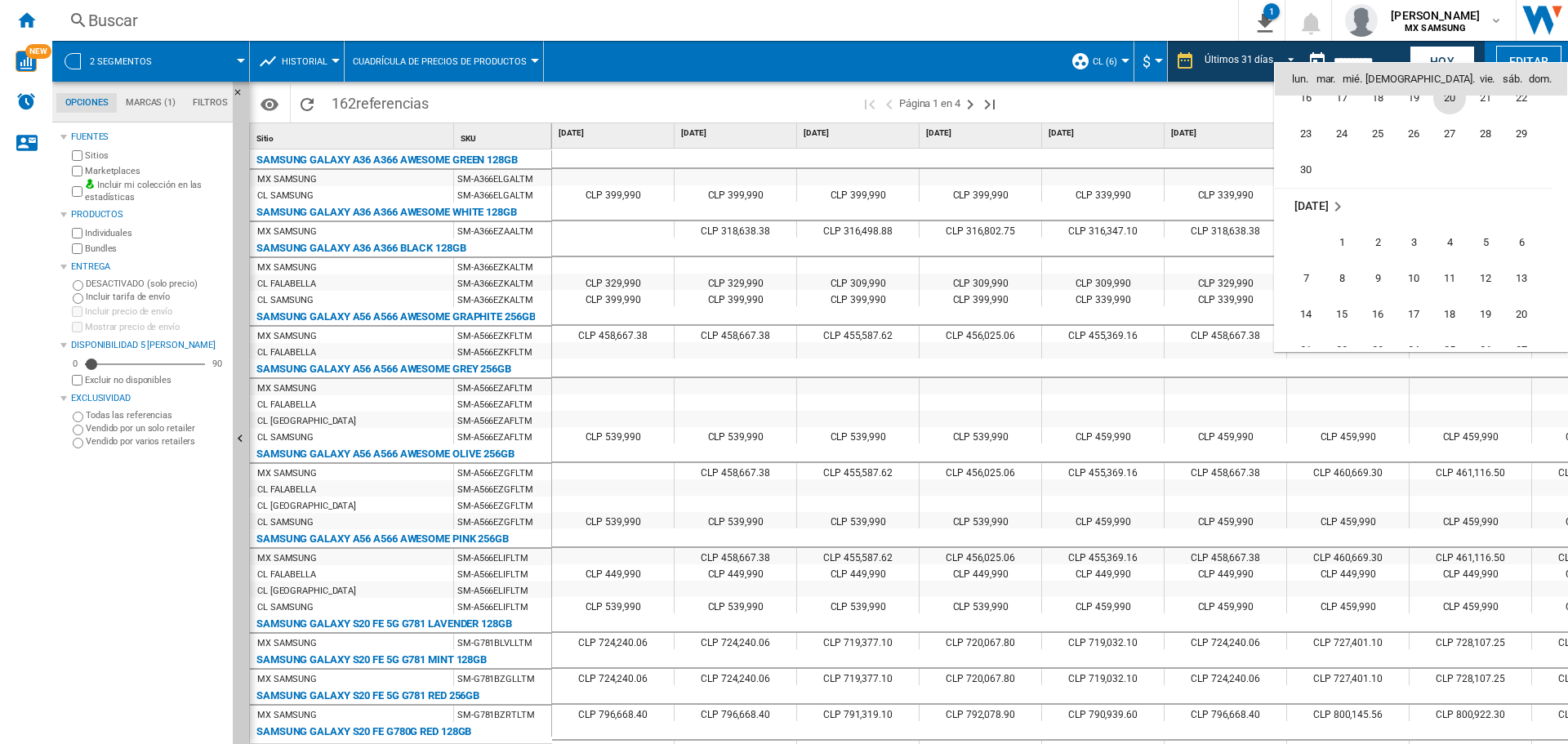
scroll to position [7303, 0]
click at [1526, 242] on span "13" at bounding box center [1521, 239] width 33 height 33
type input "**********"
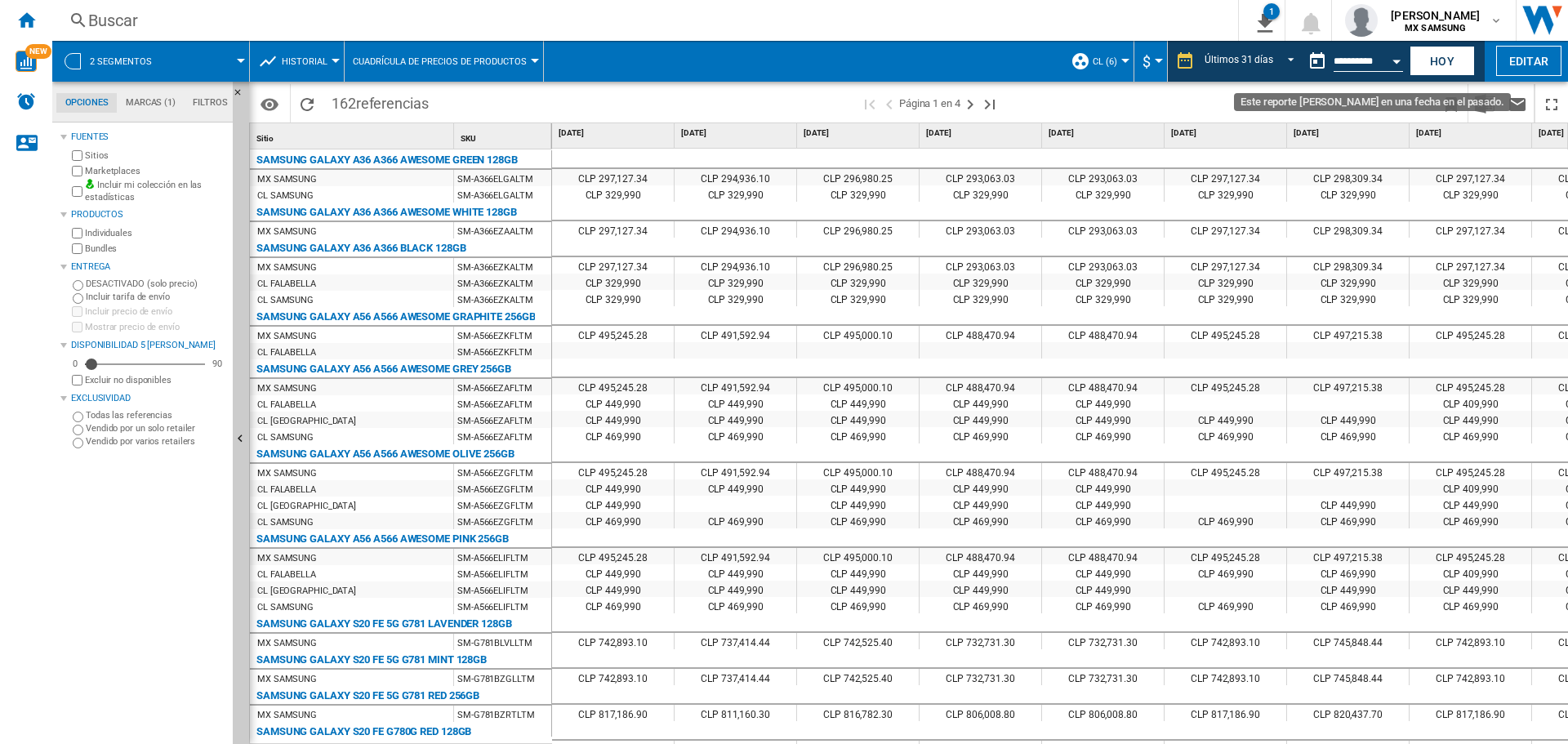
click at [1392, 63] on div "Open calendar" at bounding box center [1396, 62] width 8 height 4
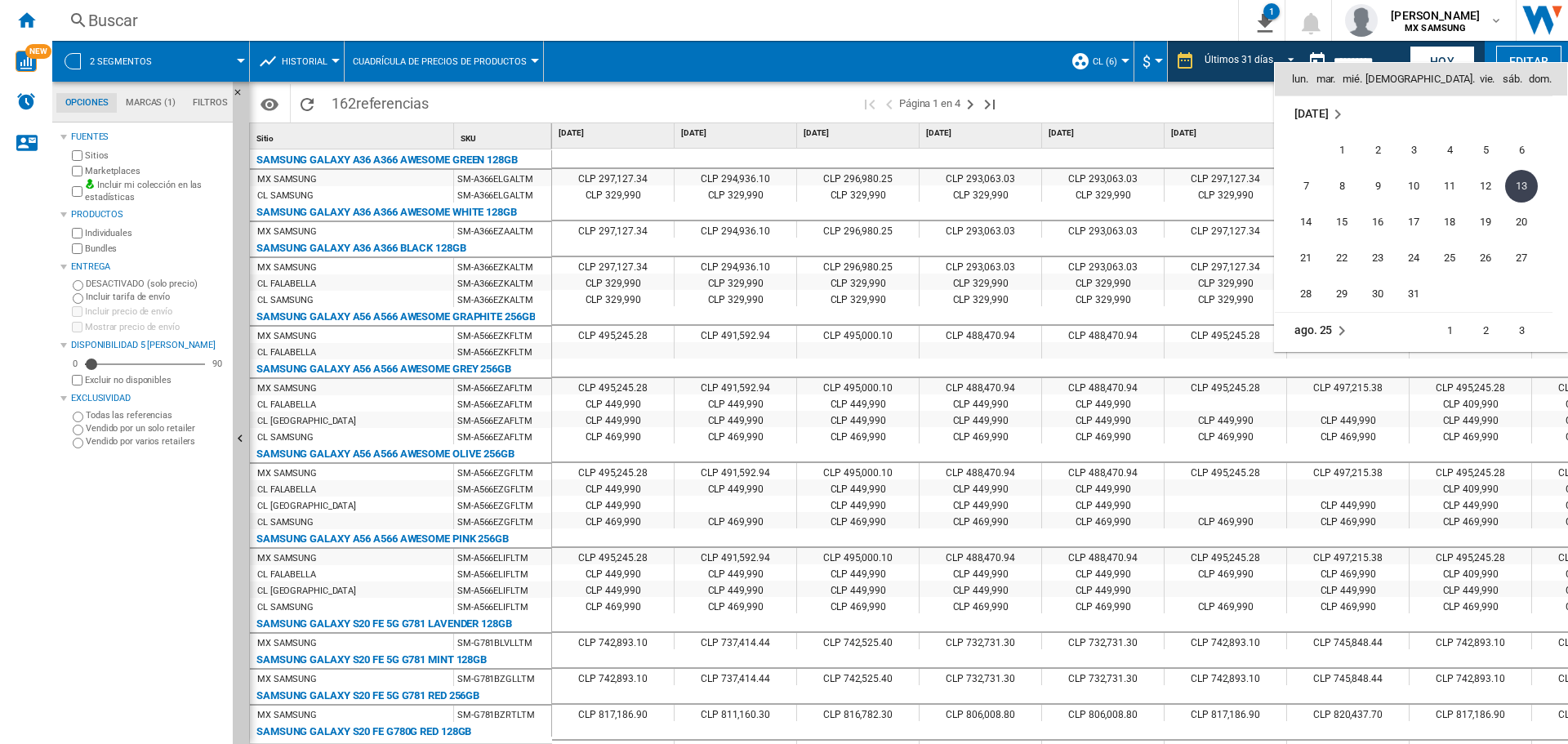
scroll to position [7438, 0]
click at [1517, 287] on span "10" at bounding box center [1521, 285] width 33 height 33
type input "**********"
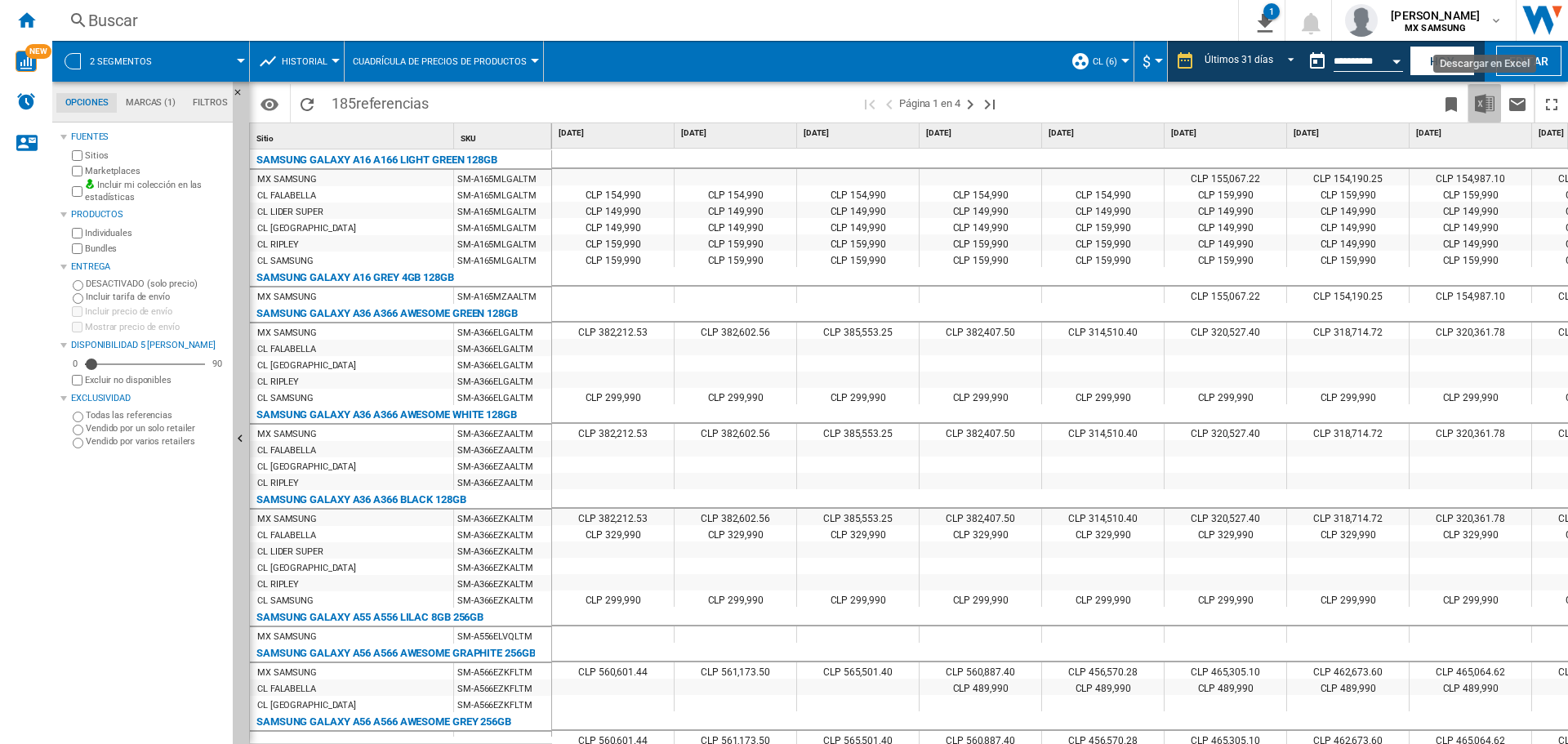
click at [1474, 97] on img "Descargar en Excel" at bounding box center [1484, 103] width 19 height 19
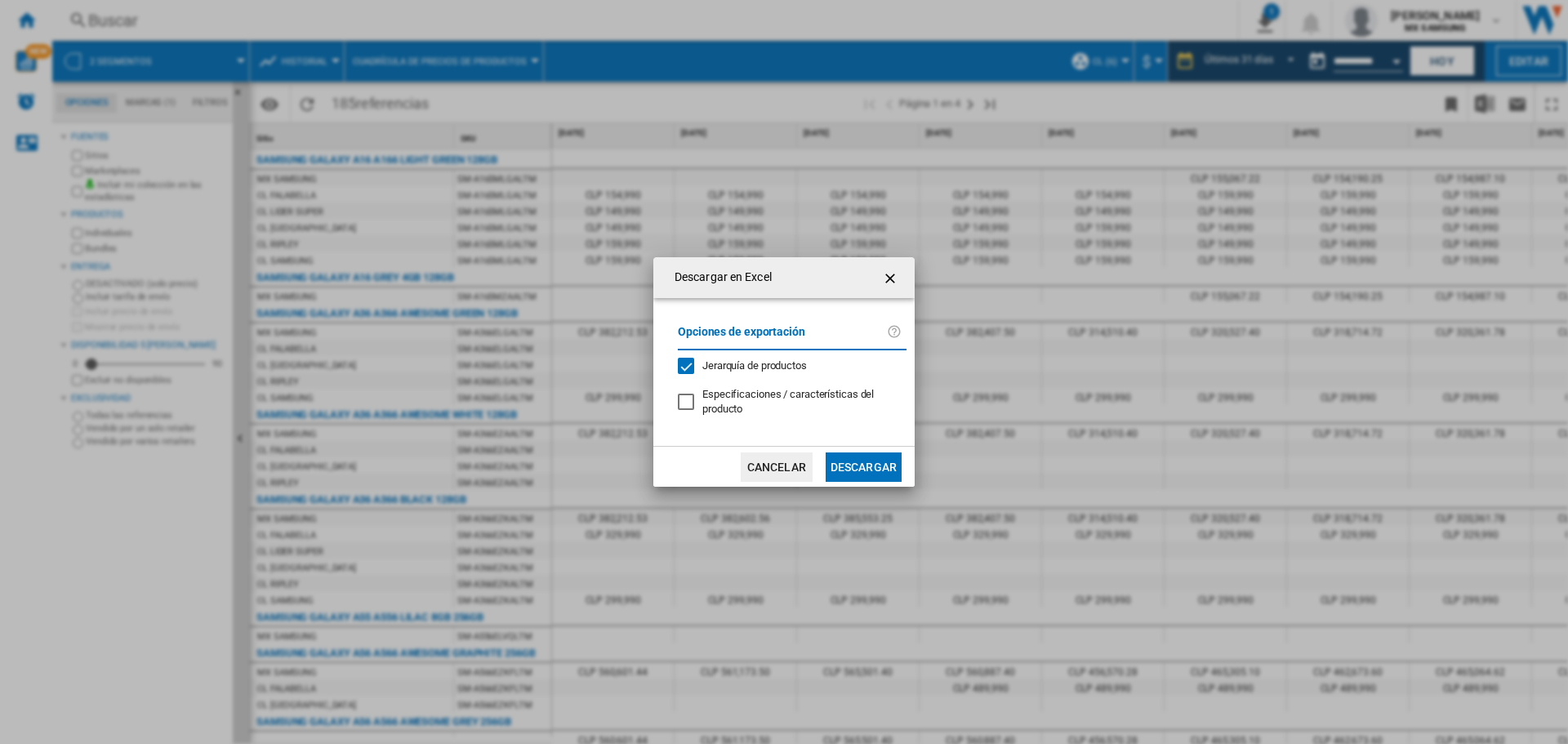
click at [859, 455] on button "Descargar" at bounding box center [863, 467] width 76 height 29
